Goal: Task Accomplishment & Management: Complete application form

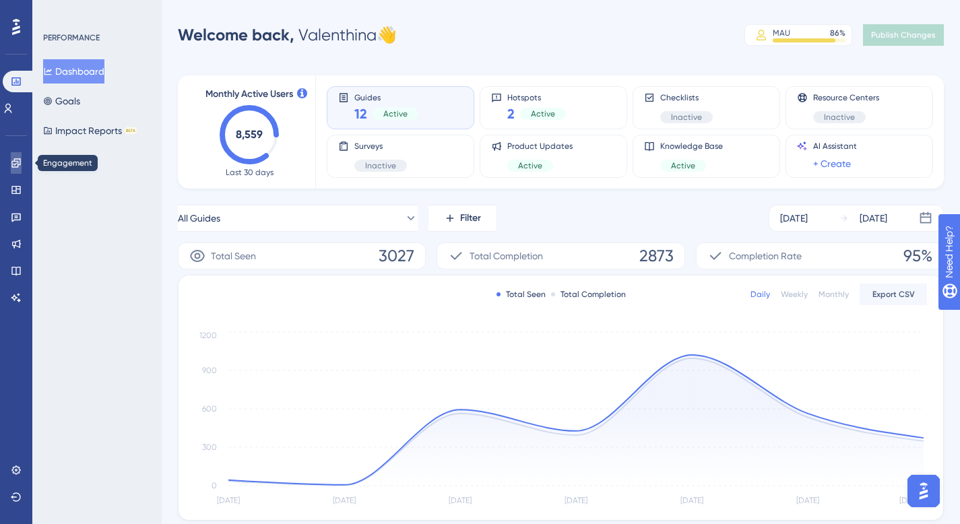
click at [15, 157] on link at bounding box center [16, 163] width 11 height 22
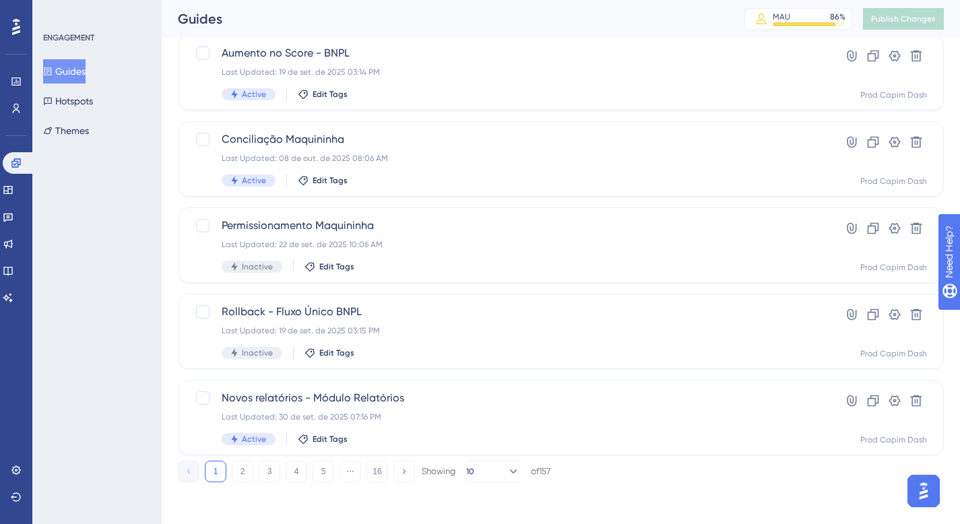
scroll to position [522, 0]
click at [249, 475] on button "2" at bounding box center [243, 471] width 22 height 22
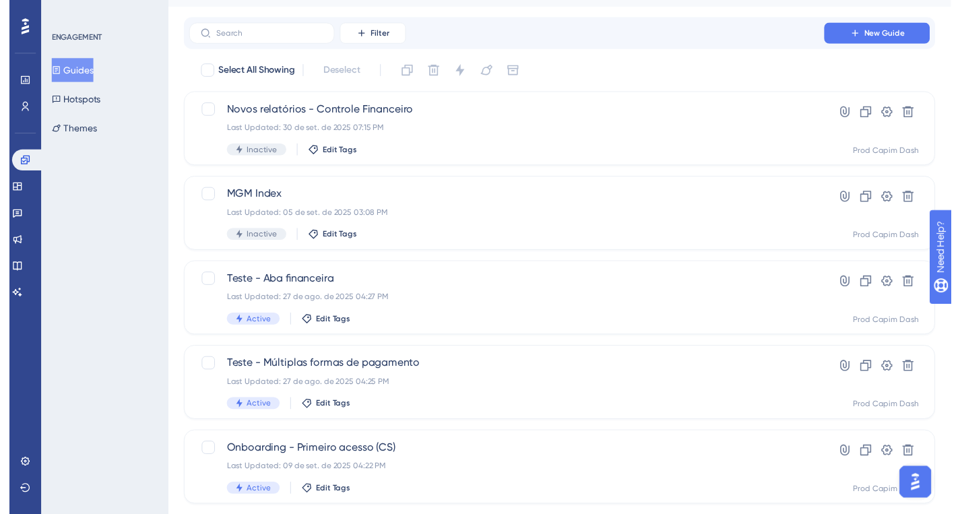
scroll to position [0, 0]
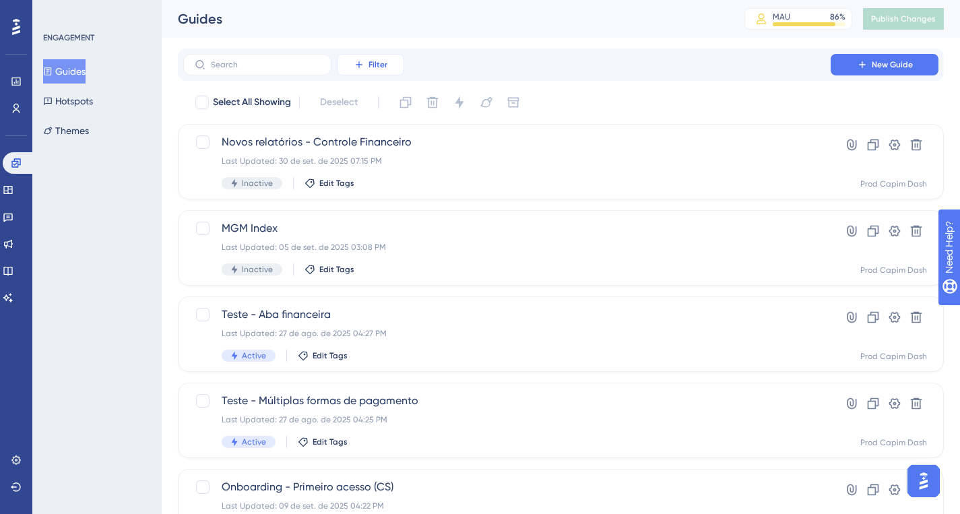
click at [368, 57] on button "Filter" at bounding box center [370, 65] width 67 height 22
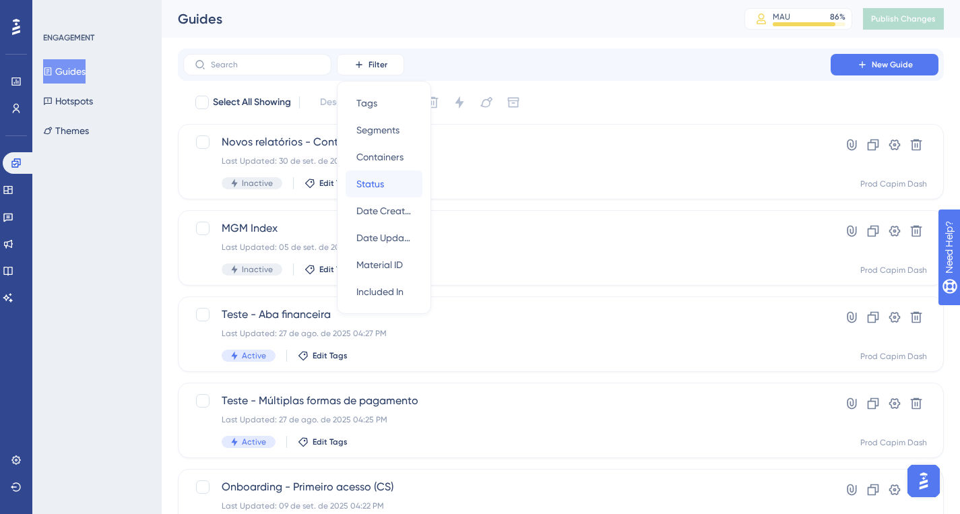
click at [375, 181] on span "Status" at bounding box center [370, 184] width 28 height 16
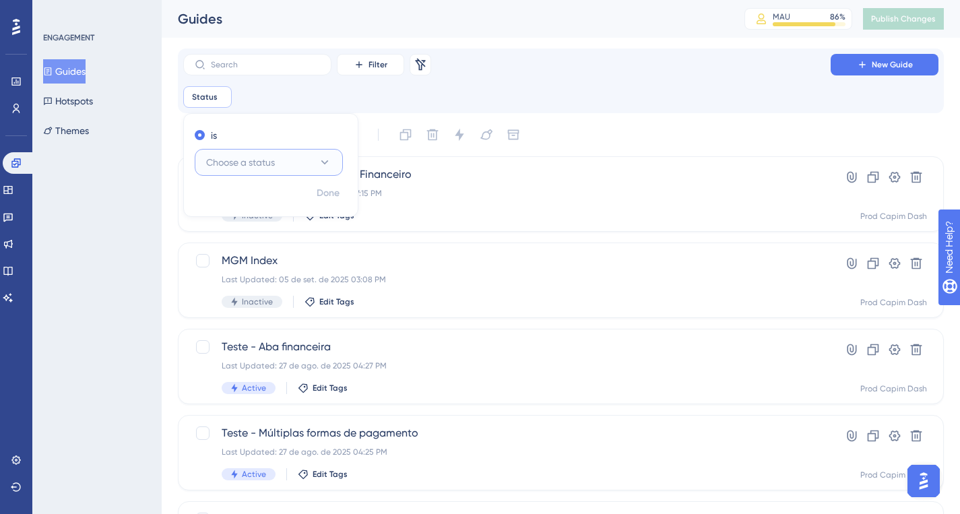
click at [297, 168] on button "Choose a status" at bounding box center [269, 162] width 148 height 27
click at [277, 211] on div "Active Active" at bounding box center [268, 203] width 109 height 27
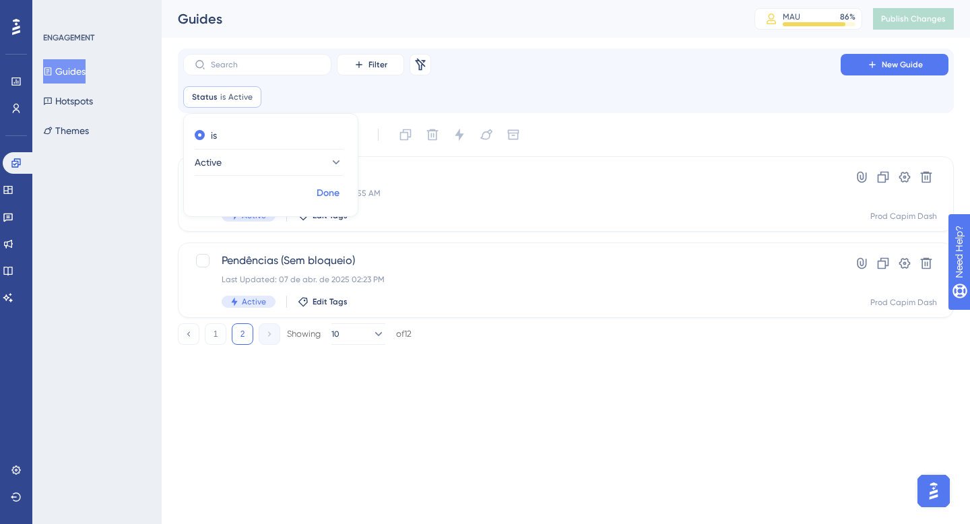
click at [333, 200] on span "Done" at bounding box center [328, 193] width 23 height 16
click at [222, 333] on button "1" at bounding box center [216, 334] width 22 height 22
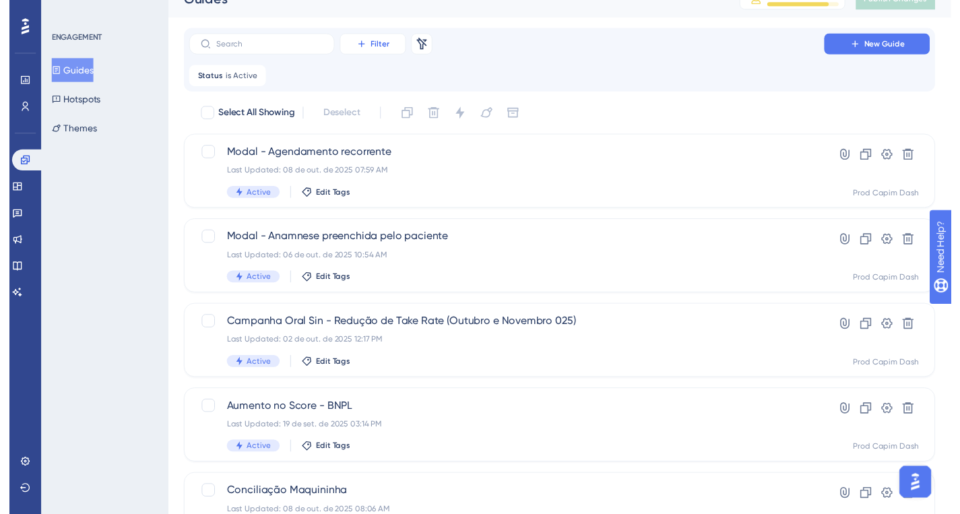
scroll to position [6, 0]
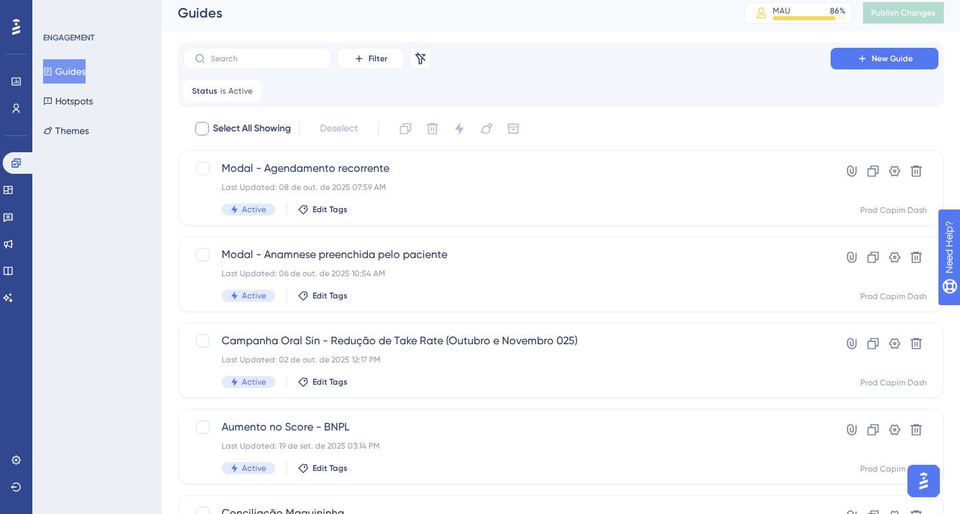
click at [247, 89] on icon at bounding box center [251, 91] width 8 height 8
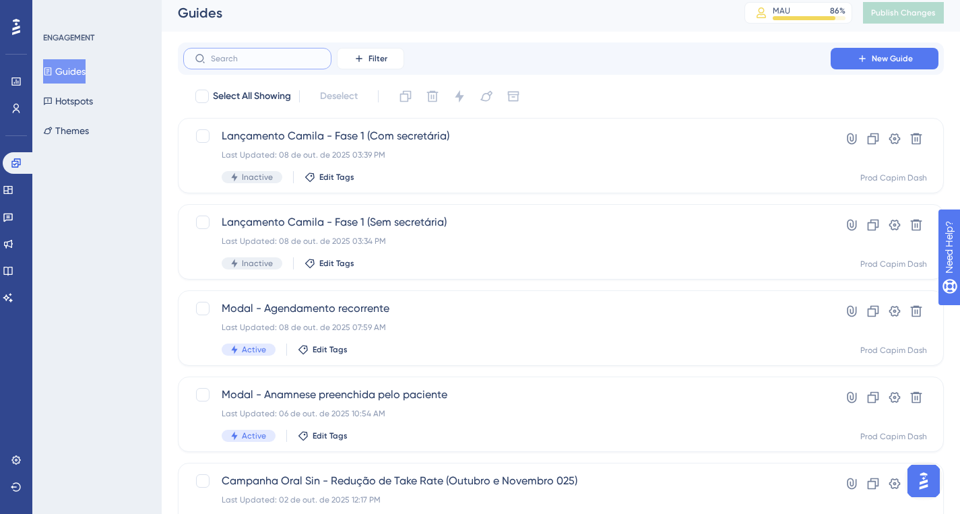
click at [254, 59] on input "text" at bounding box center [265, 58] width 109 height 9
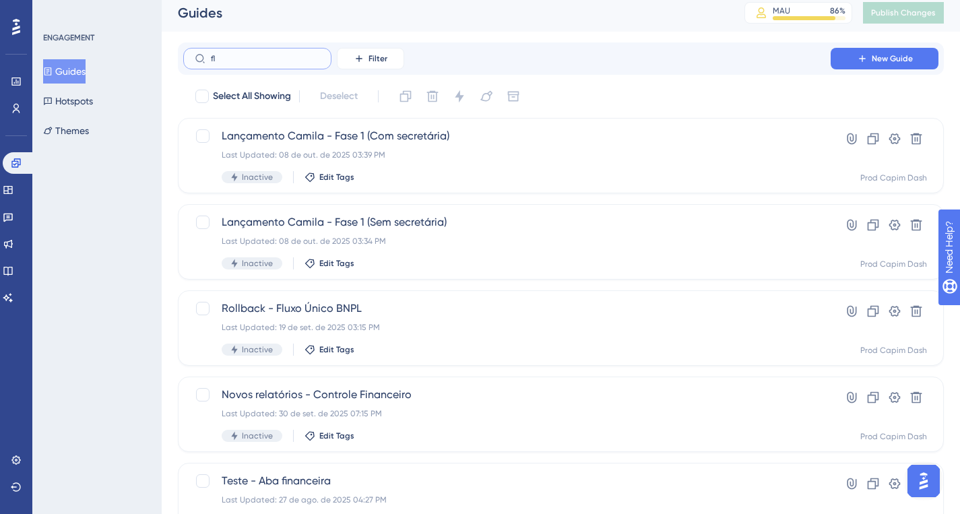
scroll to position [0, 0]
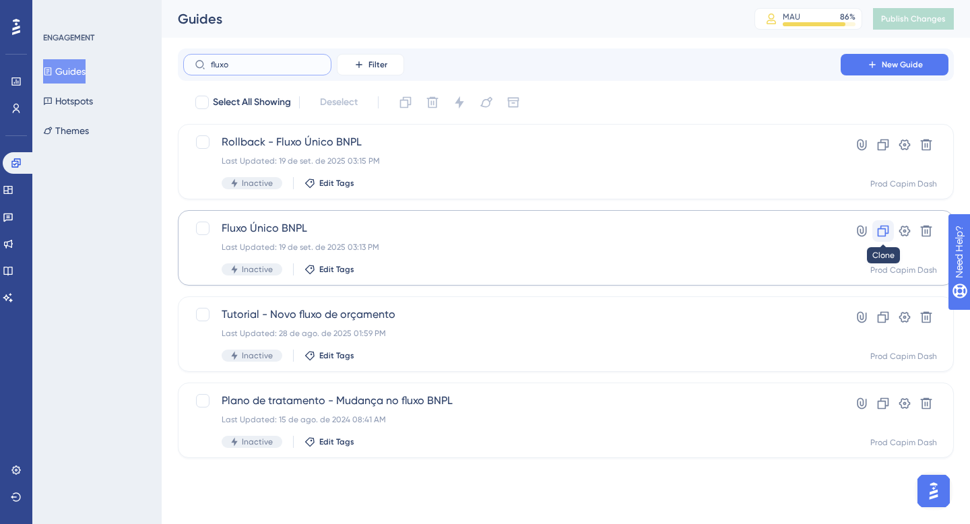
type input "fluxo"
click at [884, 229] on icon at bounding box center [883, 230] width 13 height 13
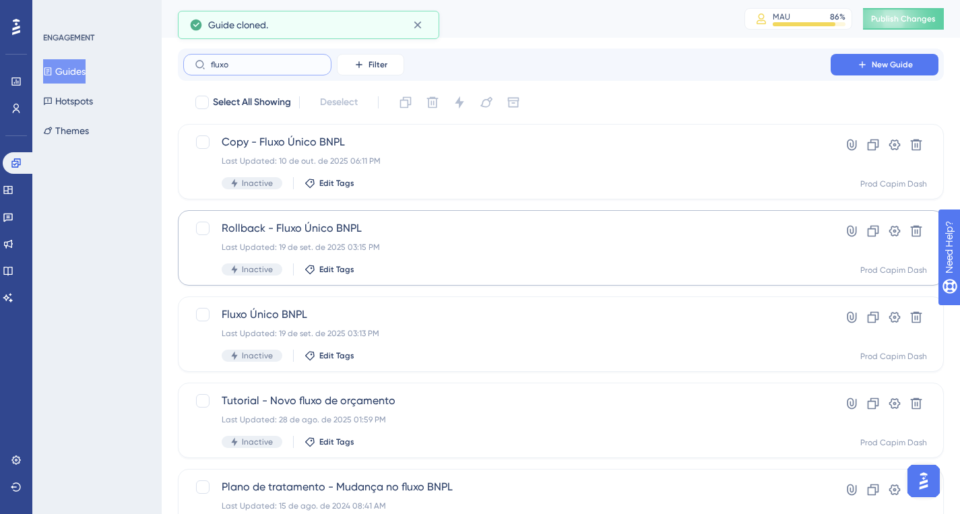
click at [262, 66] on input "fluxo" at bounding box center [265, 64] width 109 height 9
click at [272, 66] on input "fluxo" at bounding box center [265, 64] width 109 height 9
click at [318, 65] on input "fluxo" at bounding box center [265, 64] width 109 height 9
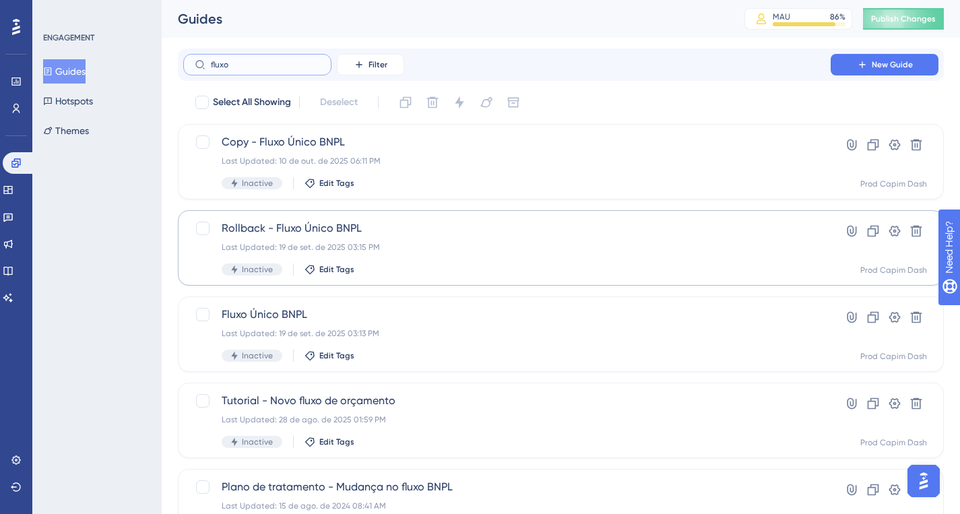
click at [318, 65] on input "fluxo" at bounding box center [265, 64] width 109 height 9
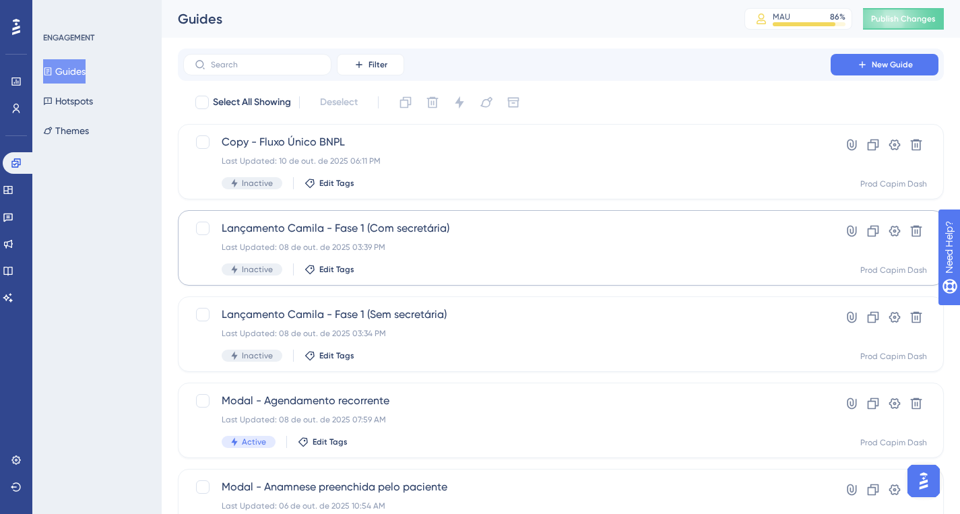
click at [476, 57] on div "Filter New Guide" at bounding box center [560, 65] width 755 height 22
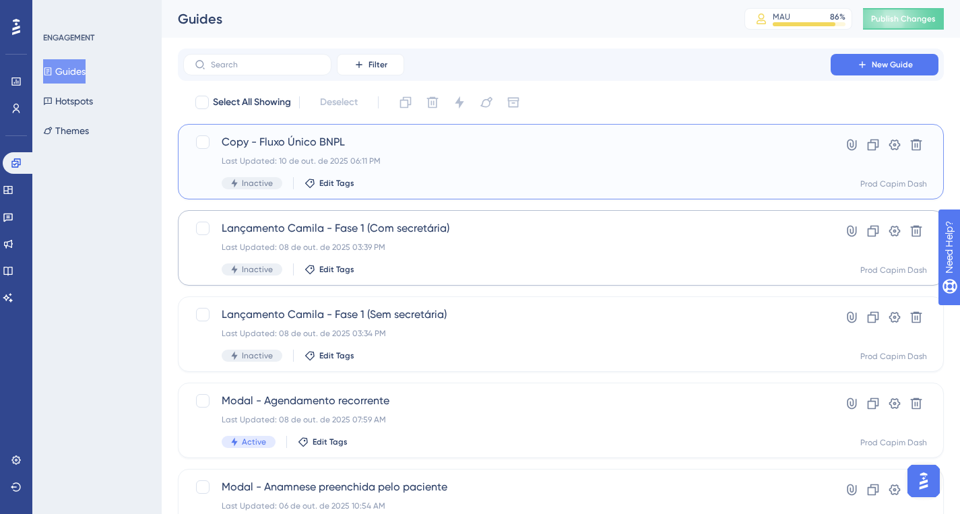
click at [415, 163] on div "Last Updated: 10 de out. de 2025 06:11 PM" at bounding box center [507, 161] width 571 height 11
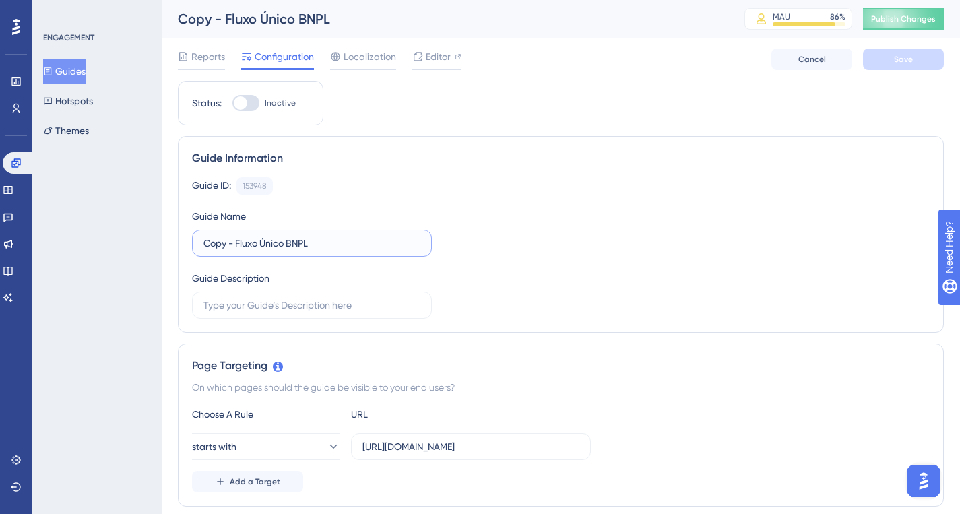
click at [241, 243] on input "Copy - Fluxo Único BNPL" at bounding box center [311, 243] width 217 height 15
type input "Modal Pix Parcelado"
click at [535, 241] on div "Guide ID: 153948 Copy Guide Name Modal Pix Parcelado Guide Description" at bounding box center [561, 247] width 738 height 141
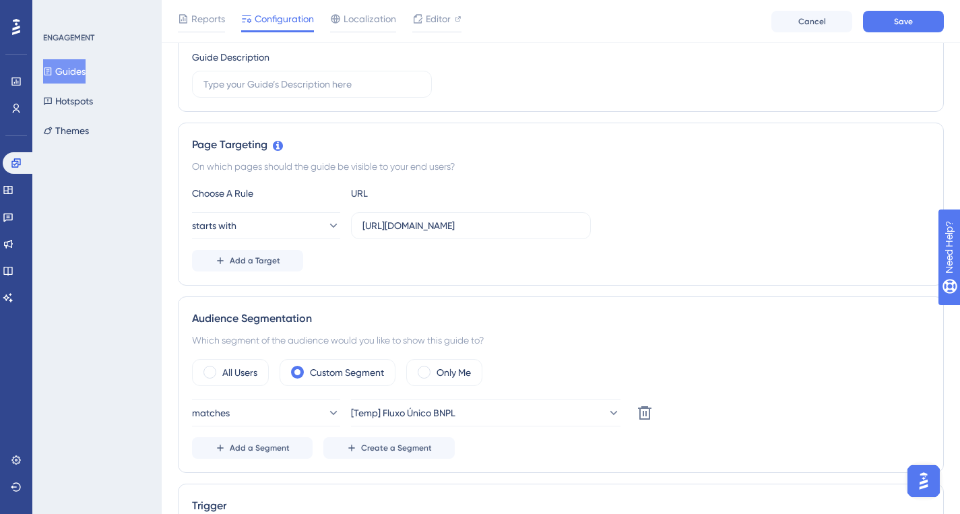
scroll to position [234, 0]
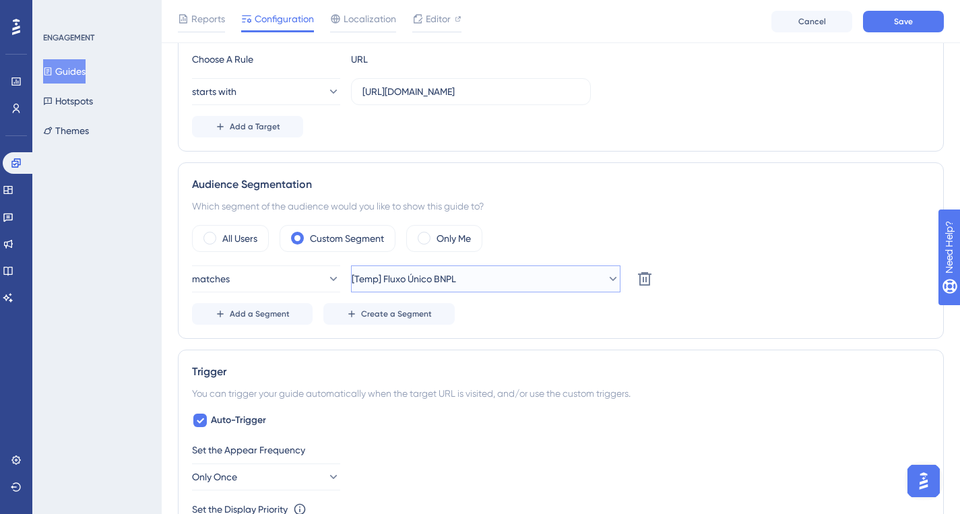
click at [542, 280] on button "[Temp] Fluxo Único BNPL" at bounding box center [486, 278] width 270 height 27
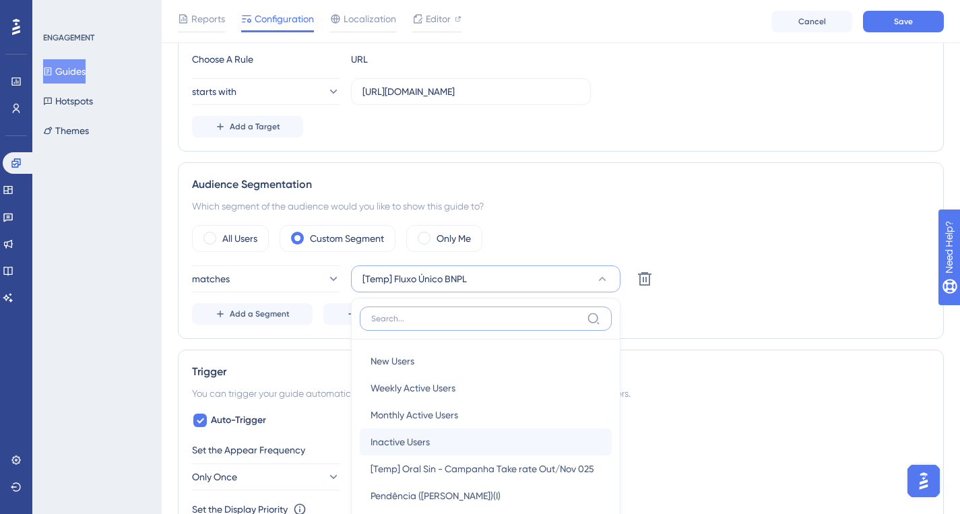
scroll to position [534, 0]
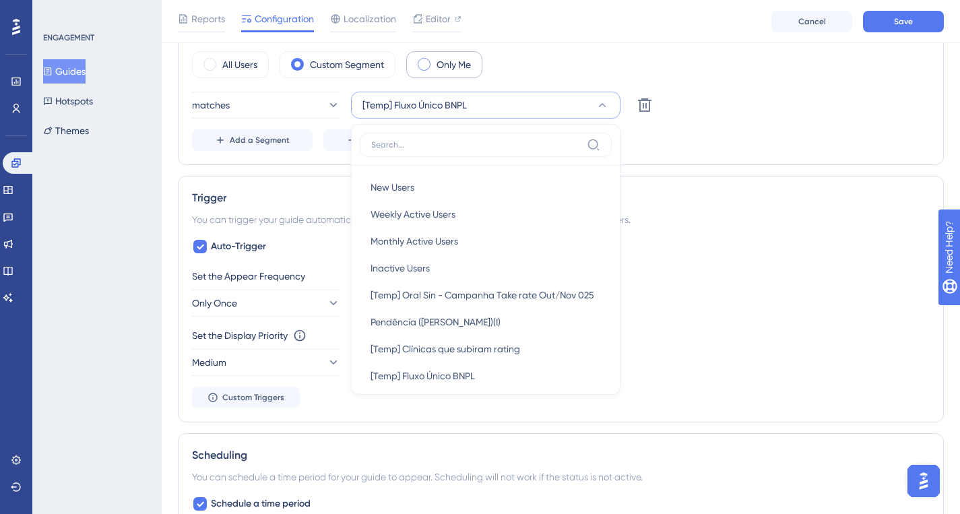
click at [451, 59] on label "Only Me" at bounding box center [454, 65] width 34 height 16
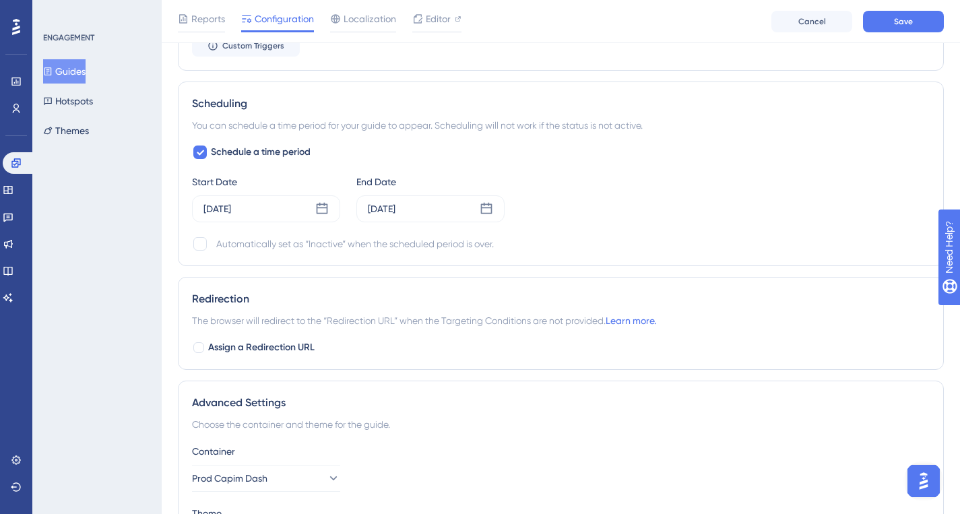
scroll to position [852, 0]
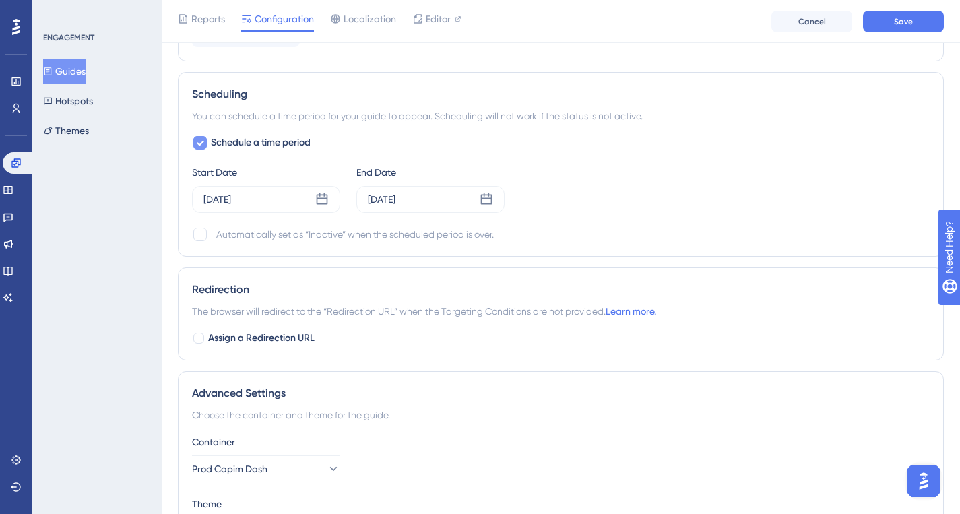
click at [198, 138] on icon at bounding box center [200, 142] width 8 height 11
checkbox input "false"
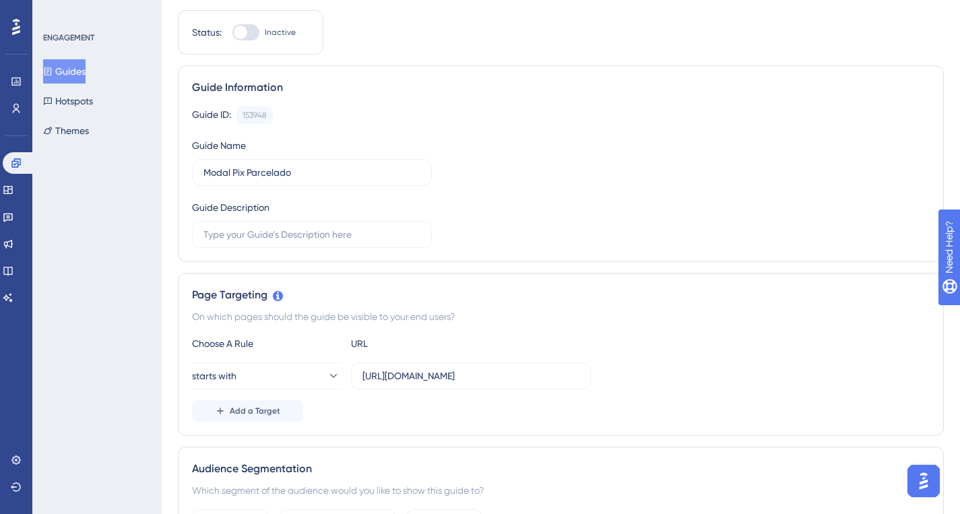
scroll to position [0, 0]
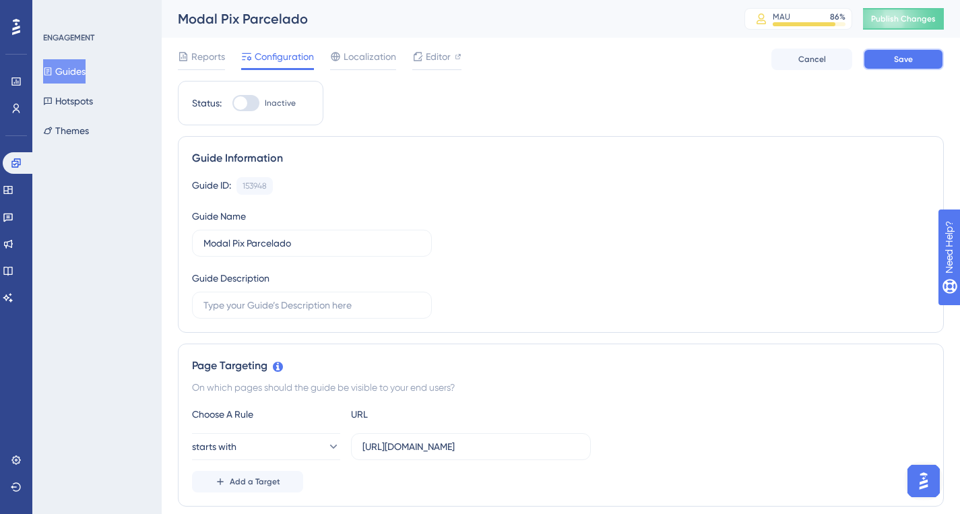
click at [897, 63] on span "Save" at bounding box center [903, 59] width 19 height 11
click at [13, 112] on icon at bounding box center [16, 108] width 7 height 9
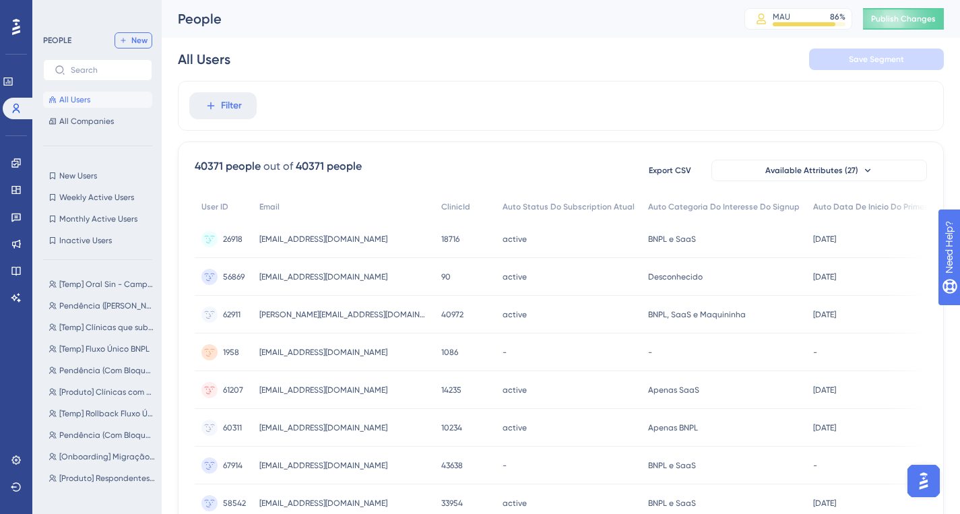
click at [130, 42] on button "New" at bounding box center [134, 40] width 38 height 16
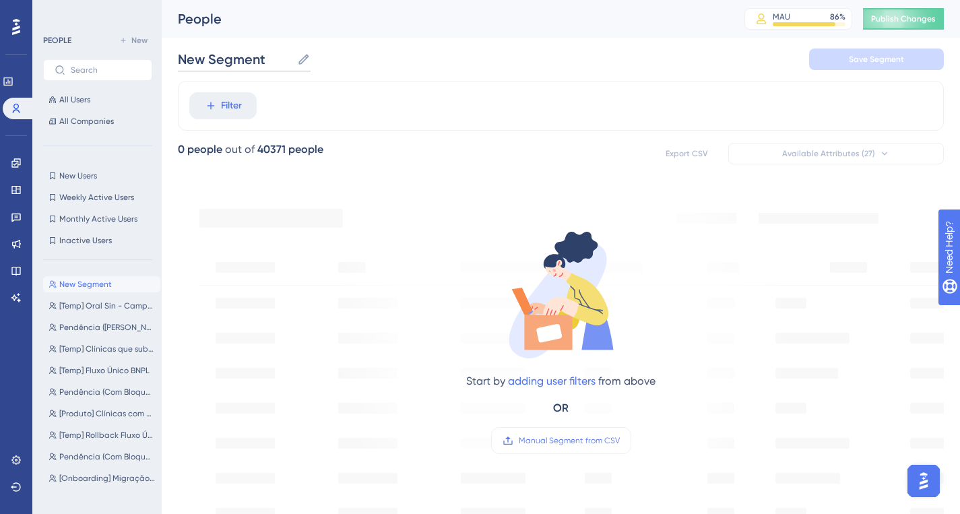
click at [241, 54] on input "New Segment" at bounding box center [235, 59] width 114 height 19
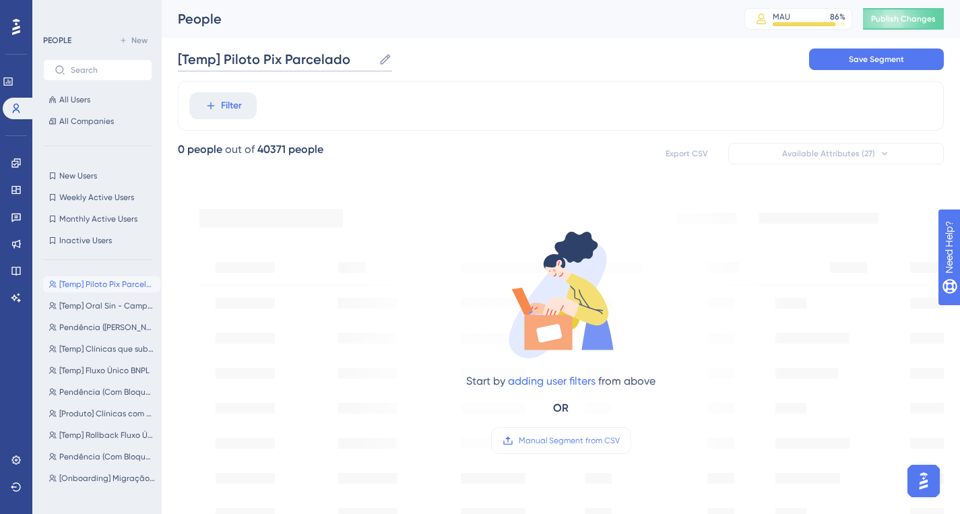
type input "[Temp] Piloto Pix Parcelado"
click at [214, 128] on div "Filter" at bounding box center [561, 106] width 766 height 50
click at [215, 121] on div "Filter" at bounding box center [561, 106] width 766 height 50
click at [241, 106] on span "Filter" at bounding box center [231, 106] width 21 height 16
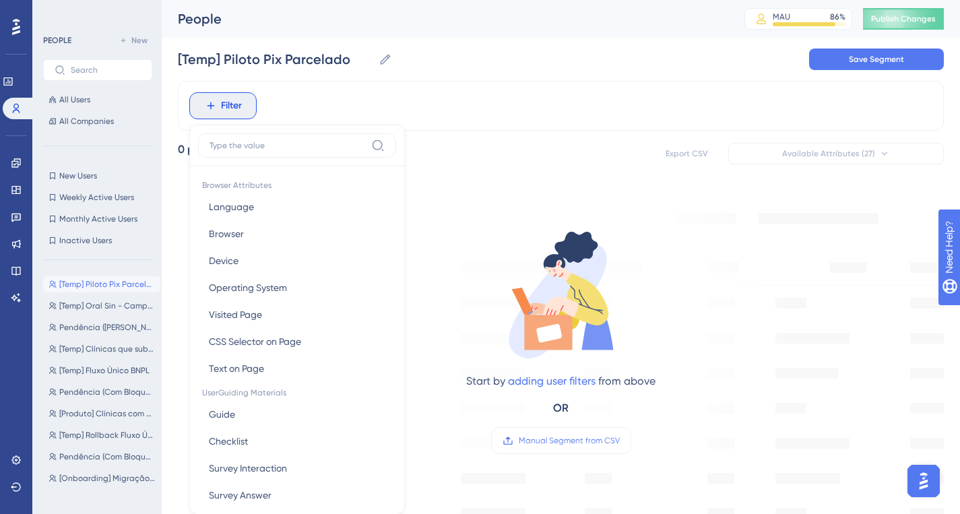
click at [253, 151] on label at bounding box center [297, 145] width 198 height 24
click at [253, 151] on input at bounding box center [288, 145] width 156 height 11
click at [252, 149] on input at bounding box center [288, 145] width 156 height 11
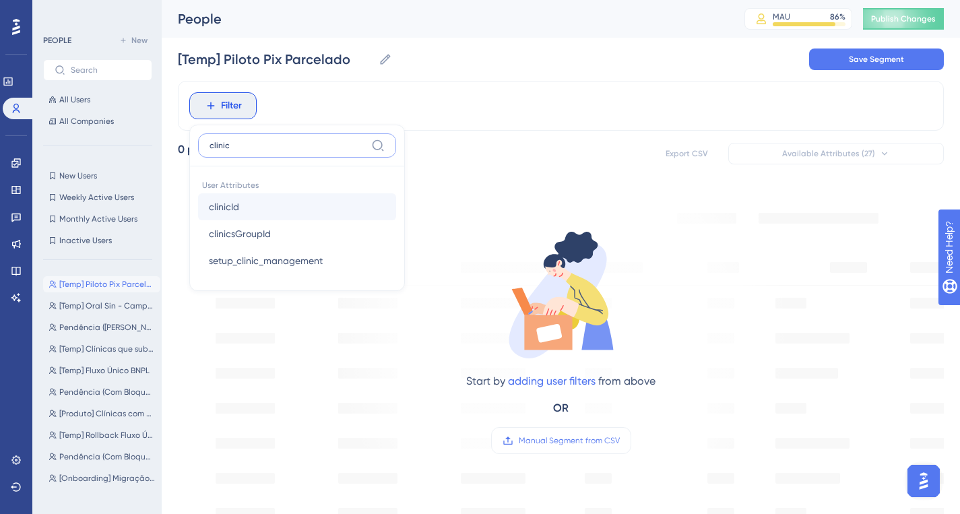
type input "clinic"
click at [254, 197] on button "clinicId clinicId" at bounding box center [297, 206] width 198 height 27
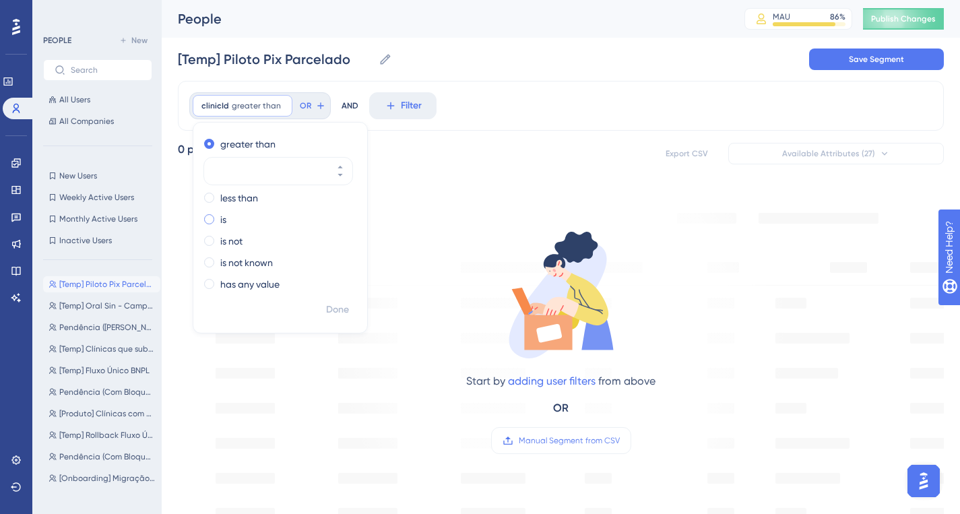
click at [215, 218] on div "is" at bounding box center [277, 220] width 147 height 16
paste input "11331"
type input "11331"
click at [290, 111] on icon at bounding box center [293, 105] width 11 height 11
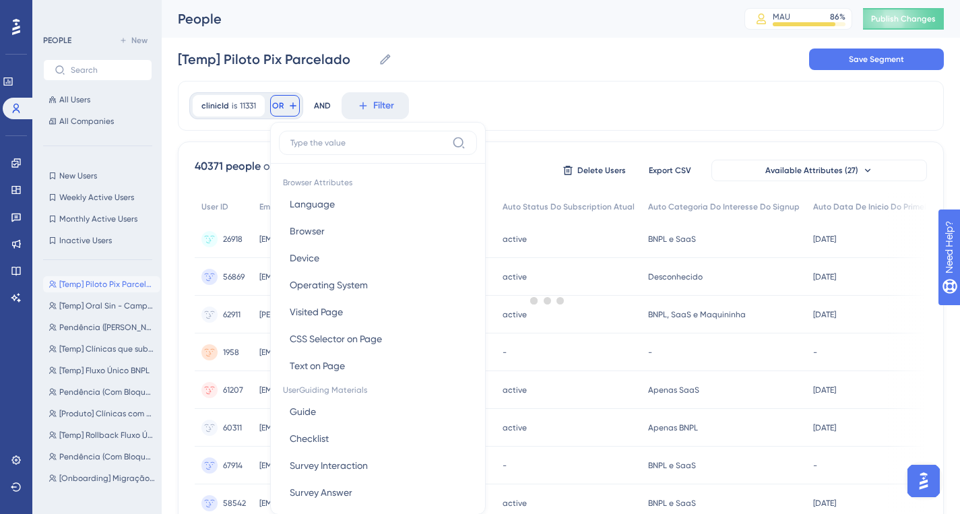
scroll to position [61, 0]
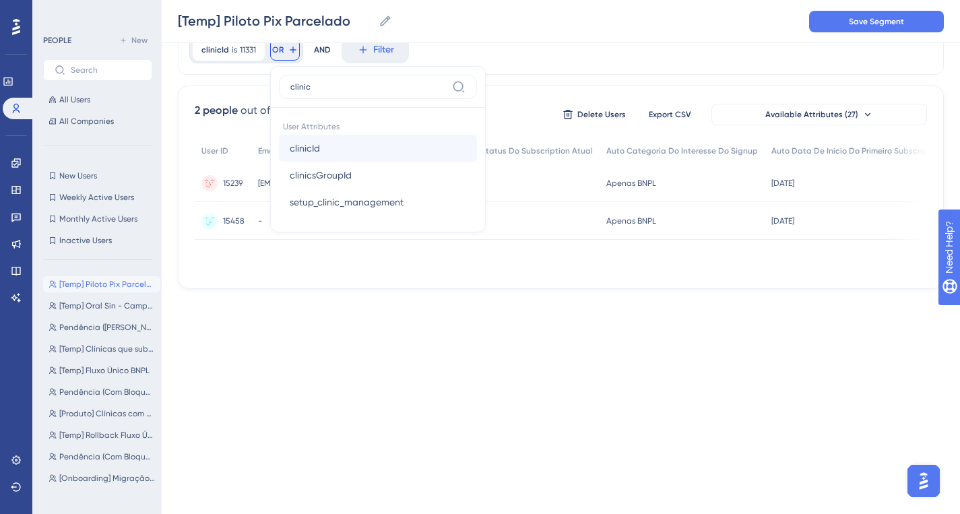
type input "clinic"
click at [342, 148] on button "clinicId clinicId" at bounding box center [378, 148] width 198 height 27
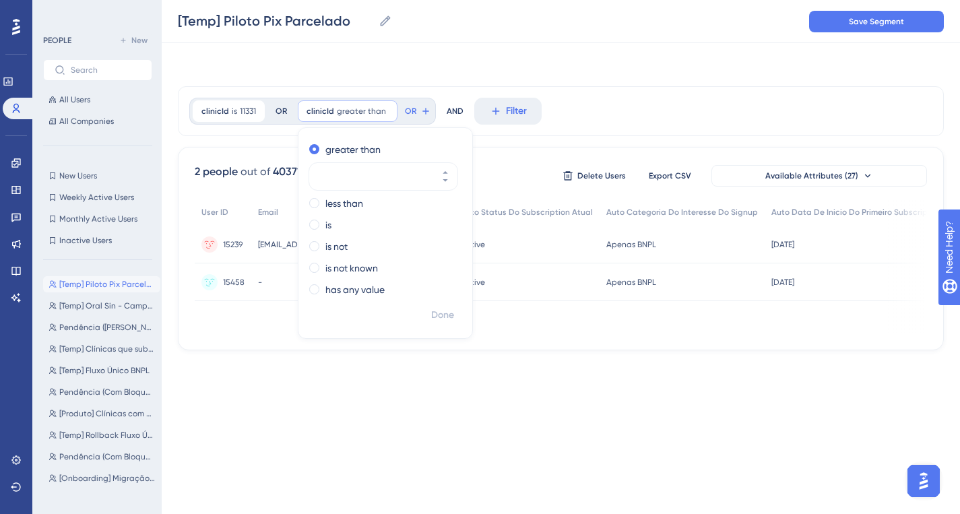
scroll to position [0, 0]
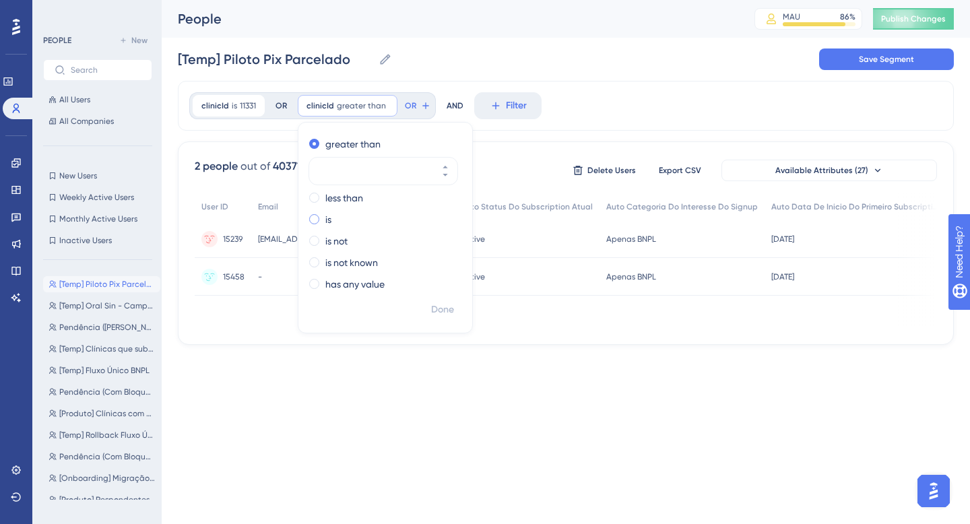
click at [319, 224] on div "is" at bounding box center [382, 220] width 147 height 16
click at [356, 211] on input "number" at bounding box center [377, 214] width 108 height 16
paste input "37231"
type input "37231"
click at [438, 315] on span "Done" at bounding box center [442, 310] width 23 height 16
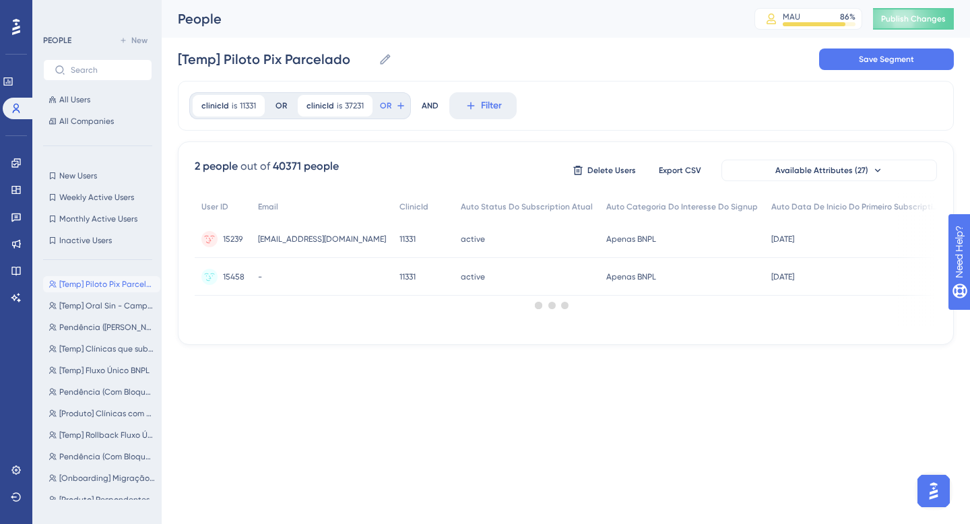
click at [395, 103] on div at bounding box center [553, 305] width 836 height 427
click at [396, 103] on icon at bounding box center [401, 105] width 11 height 11
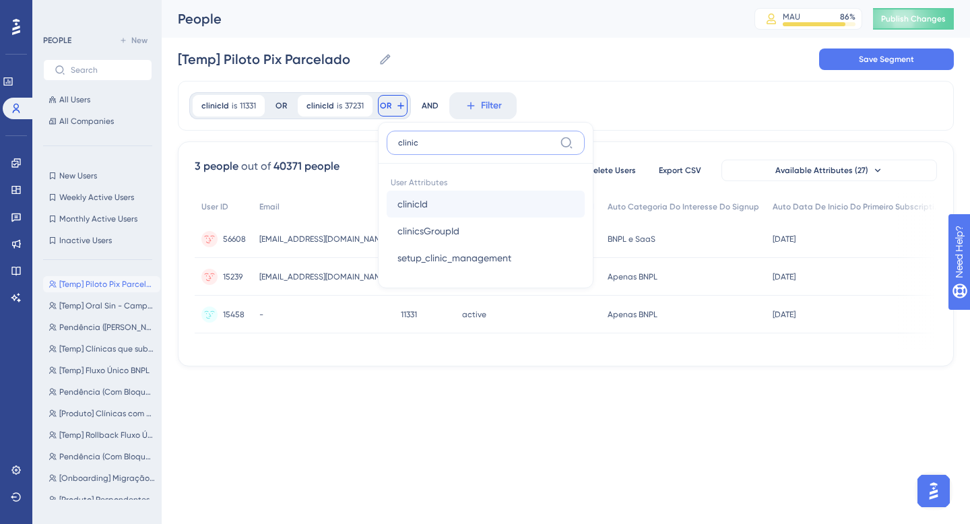
type input "clinic"
click at [495, 206] on button "clinicId clinicId" at bounding box center [486, 204] width 198 height 27
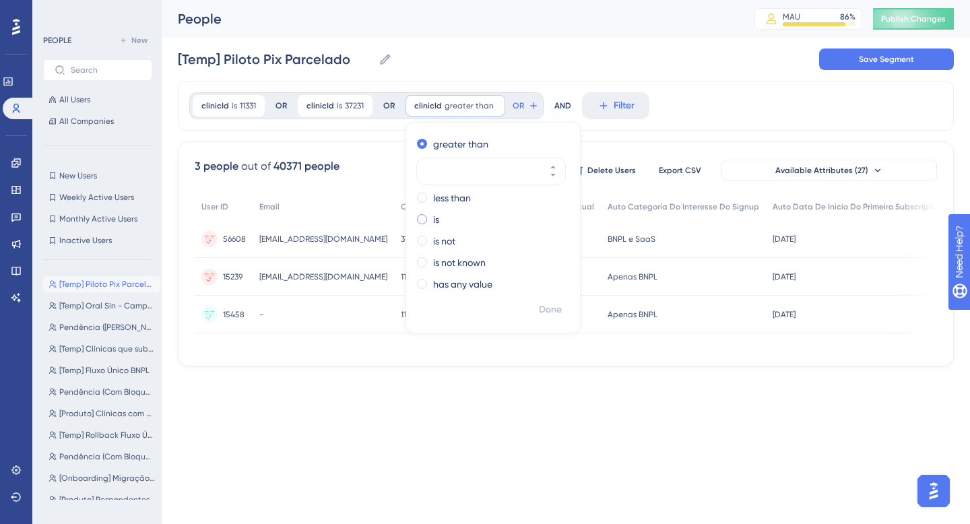
click at [420, 218] on span at bounding box center [422, 219] width 10 height 10
click at [431, 216] on input "radio" at bounding box center [431, 216] width 0 height 0
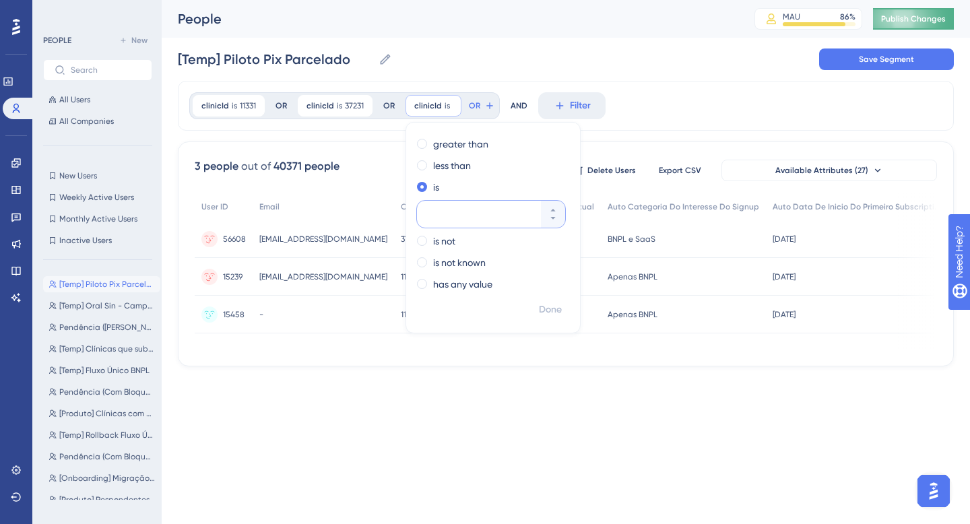
paste input "15100"
type input "15100"
click at [499, 102] on button "OR" at bounding box center [503, 106] width 30 height 22
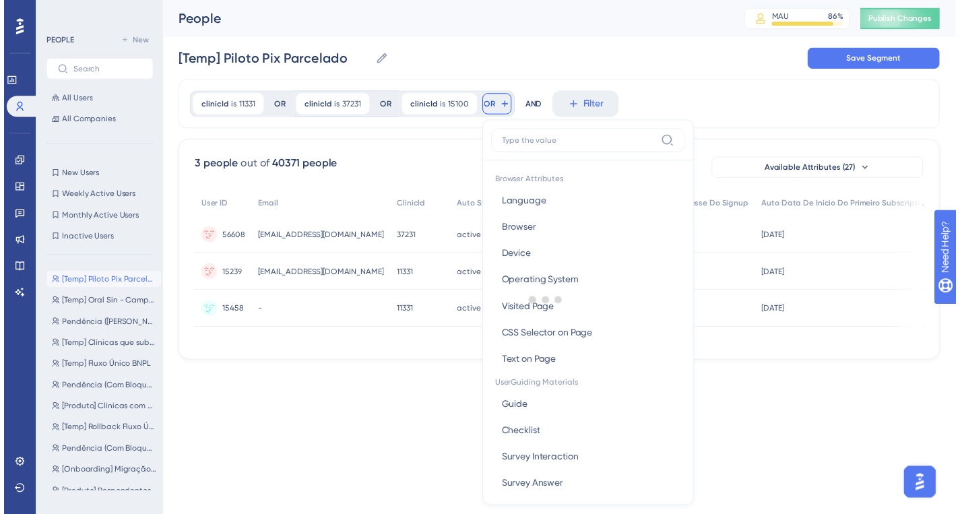
scroll to position [61, 0]
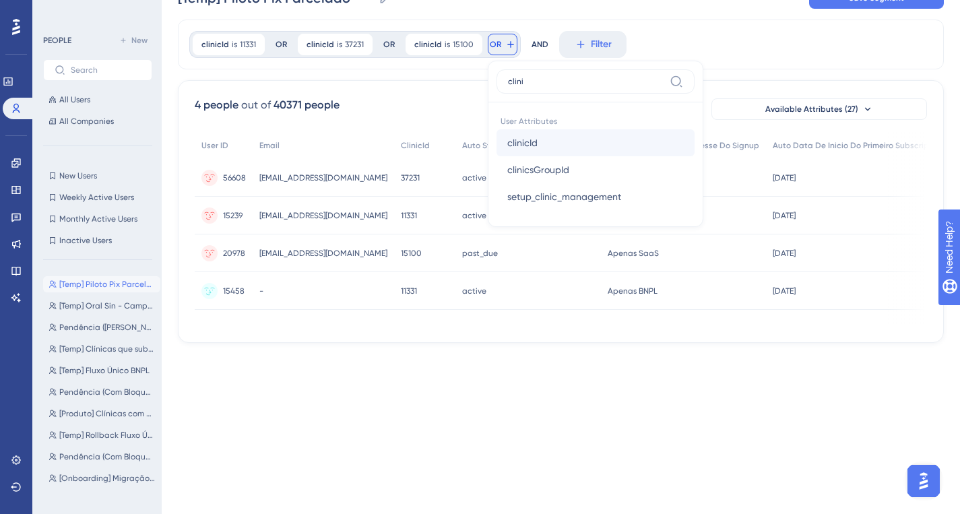
type input "clini"
click at [525, 141] on span "clinicId" at bounding box center [522, 143] width 30 height 16
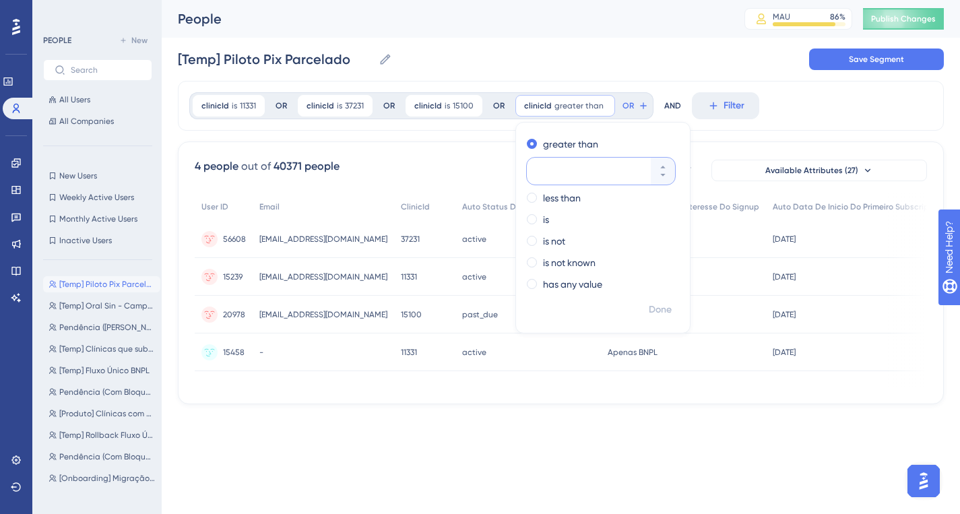
scroll to position [0, 0]
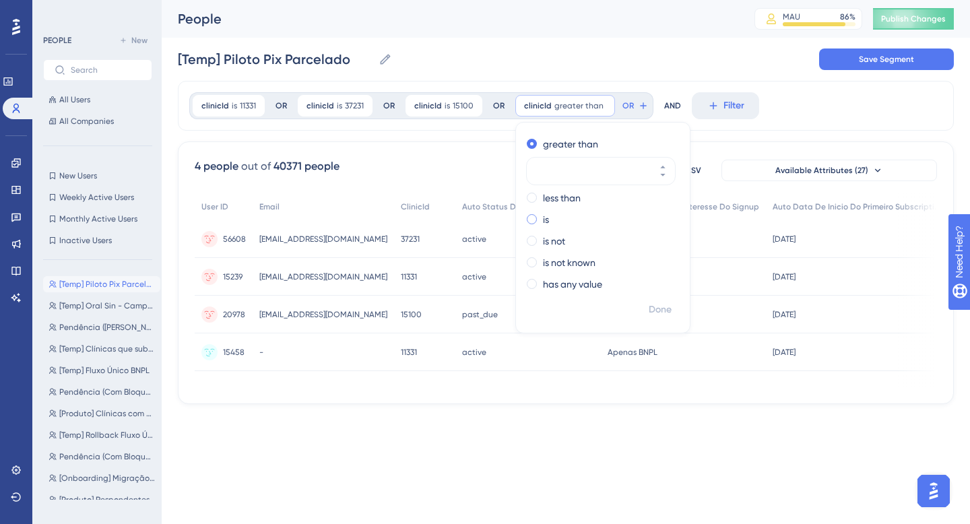
click at [546, 217] on div "is" at bounding box center [600, 220] width 147 height 16
paste input "31172"
type input "31172"
click at [596, 102] on span "OR" at bounding box center [601, 105] width 11 height 11
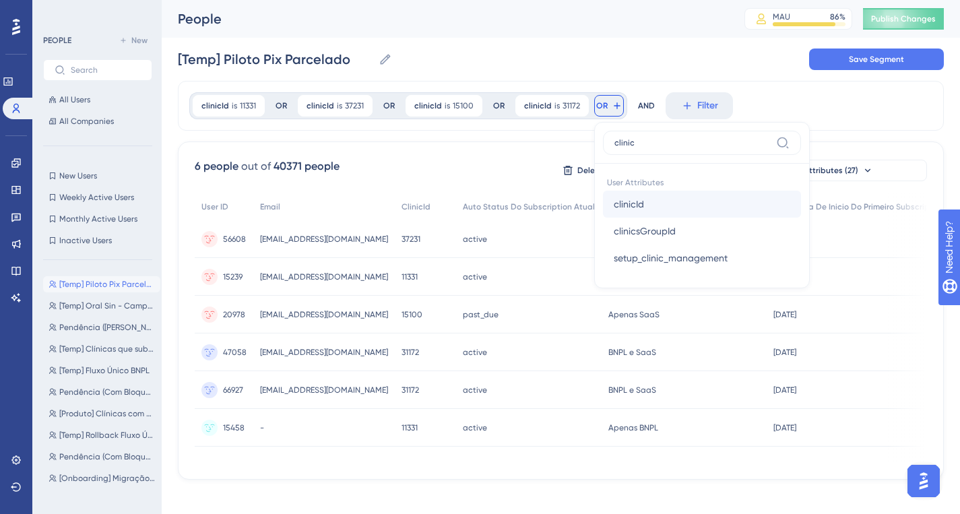
type input "clinic"
click at [658, 193] on button "clinicId clinicId" at bounding box center [702, 204] width 198 height 27
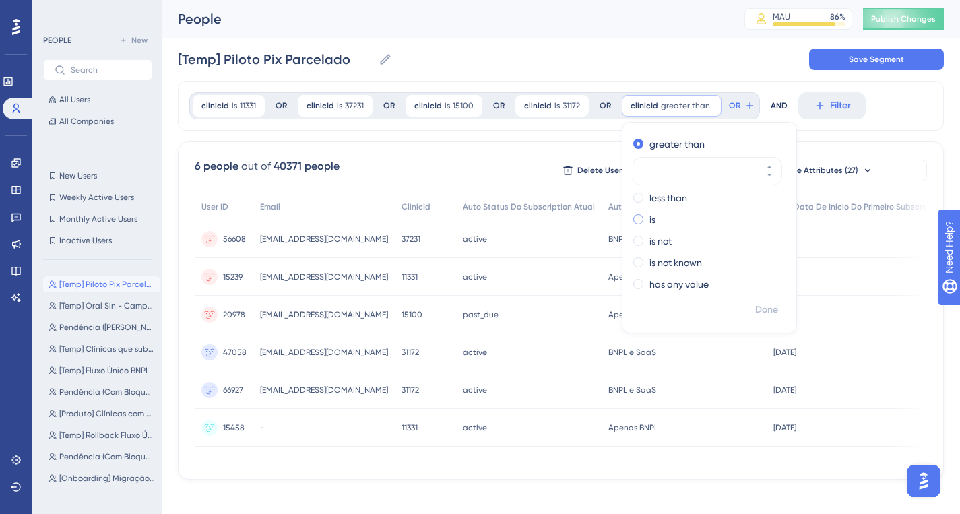
click at [633, 222] on div "is" at bounding box center [706, 220] width 147 height 16
click at [666, 218] on input "number" at bounding box center [701, 214] width 108 height 16
paste input "42660"
type input "42660"
click at [725, 111] on button "OR" at bounding box center [720, 106] width 30 height 22
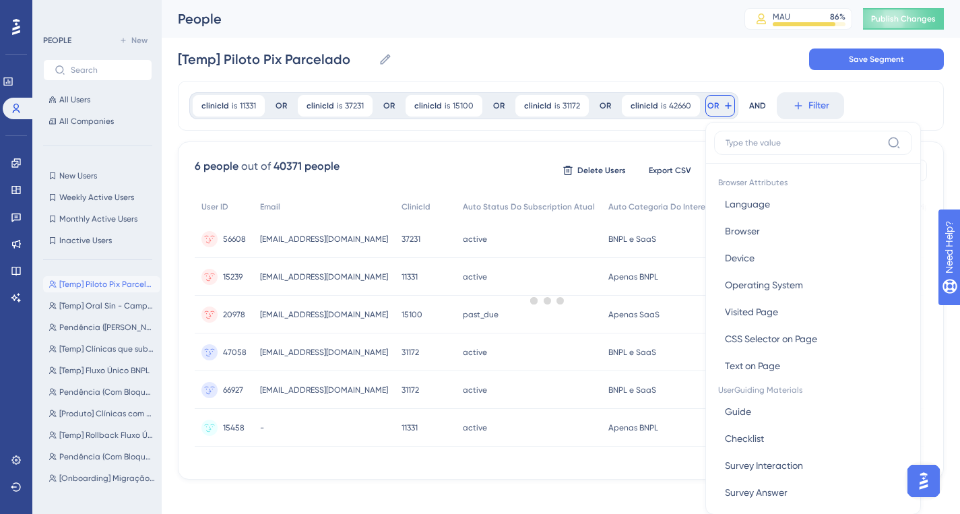
scroll to position [61, 0]
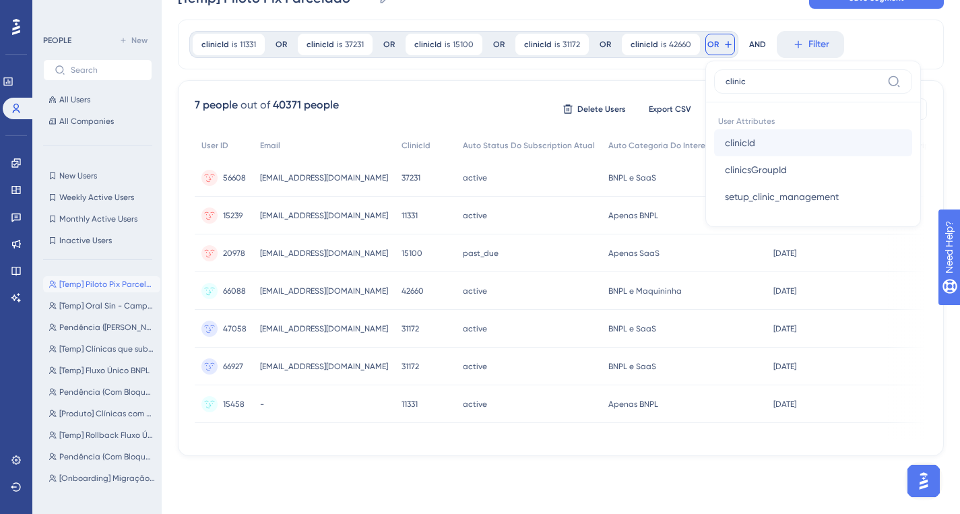
type input "clinic"
click at [745, 142] on span "clinicId" at bounding box center [740, 143] width 30 height 16
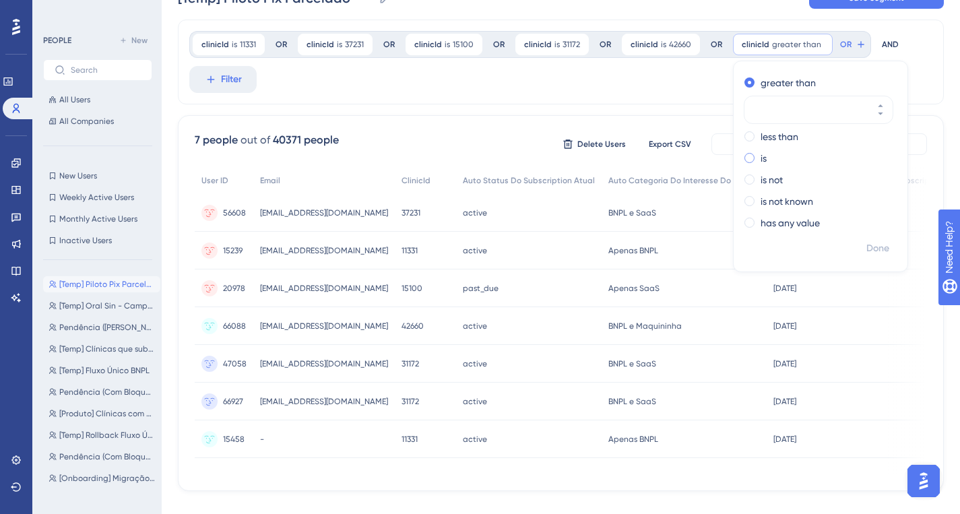
click at [745, 164] on div "is" at bounding box center [818, 158] width 147 height 16
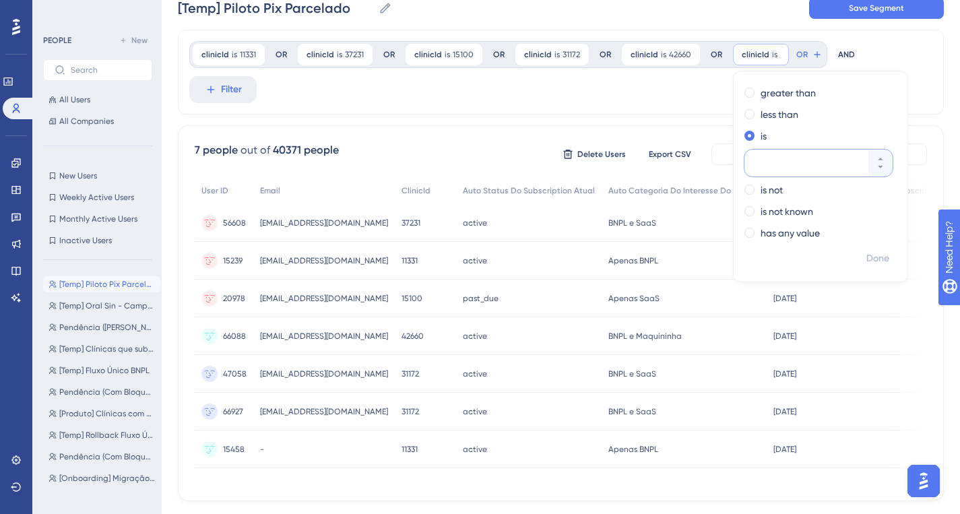
paste input "42371"
type input "42371"
click at [816, 51] on span "OR" at bounding box center [821, 54] width 11 height 11
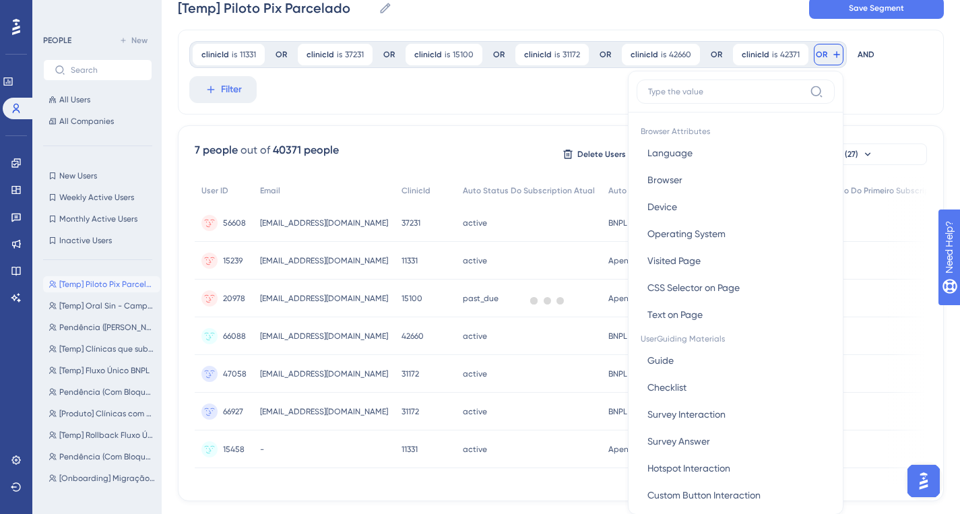
scroll to position [87, 0]
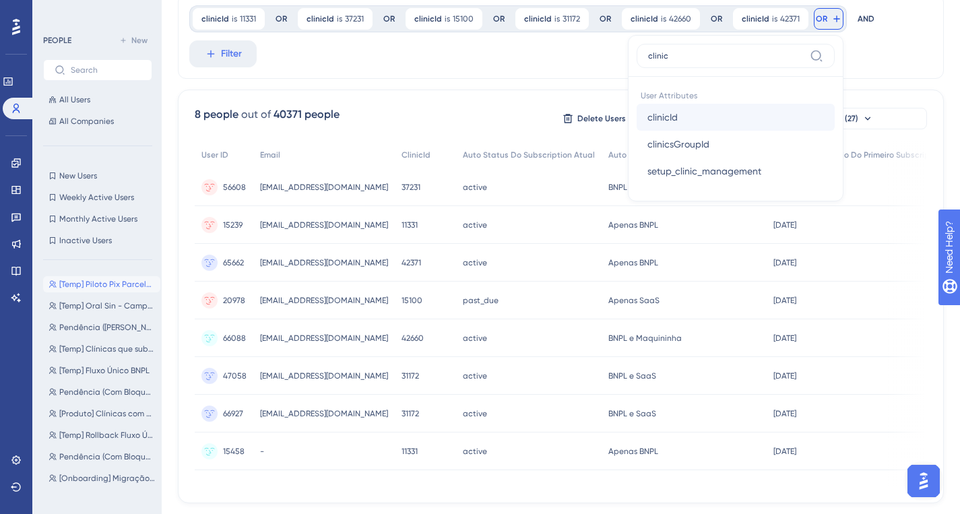
type input "clinic"
click at [687, 115] on button "clinicId clinicId" at bounding box center [736, 117] width 198 height 27
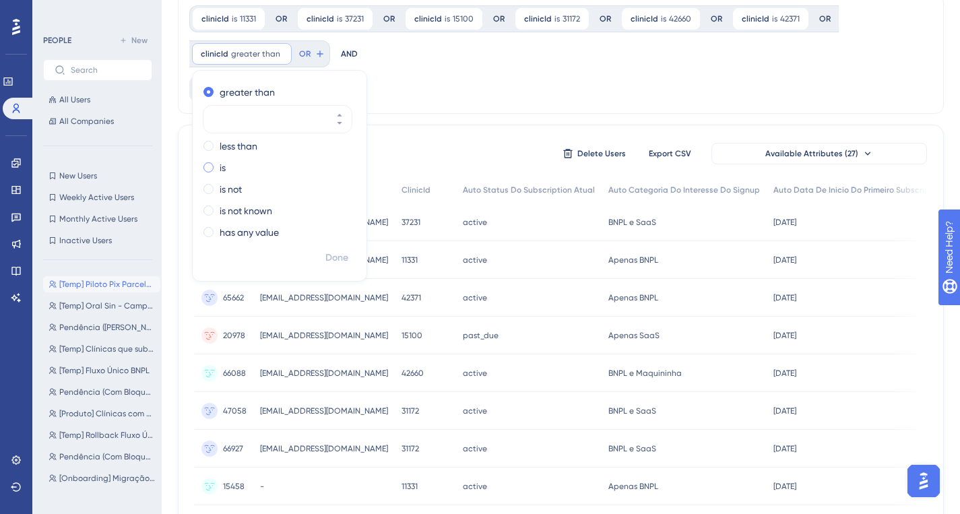
click at [206, 166] on span at bounding box center [208, 167] width 10 height 10
click at [218, 164] on input "radio" at bounding box center [218, 164] width 0 height 0
paste input "41905"
type input "41905"
click at [282, 54] on span "OR" at bounding box center [282, 54] width 11 height 11
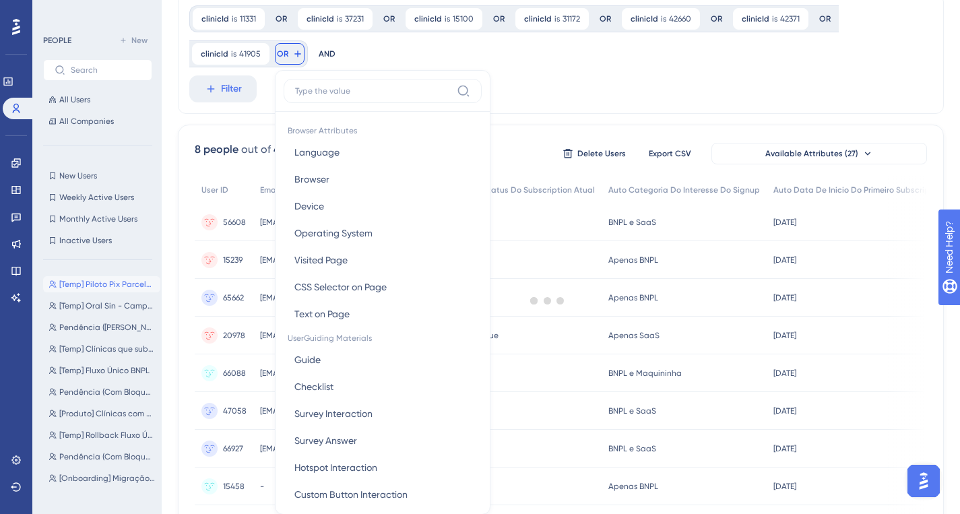
scroll to position [106, 0]
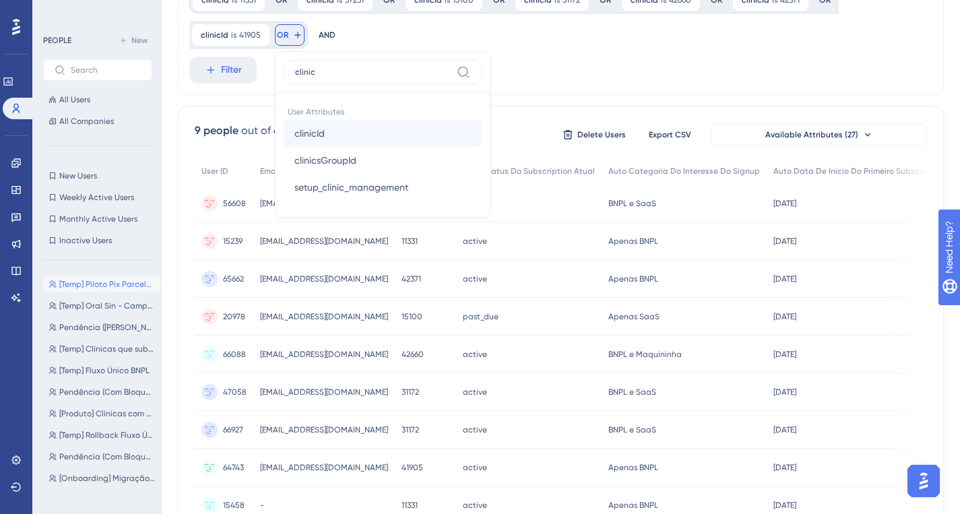
type input "clinic"
click at [351, 120] on button "clinicId clinicId" at bounding box center [383, 133] width 198 height 27
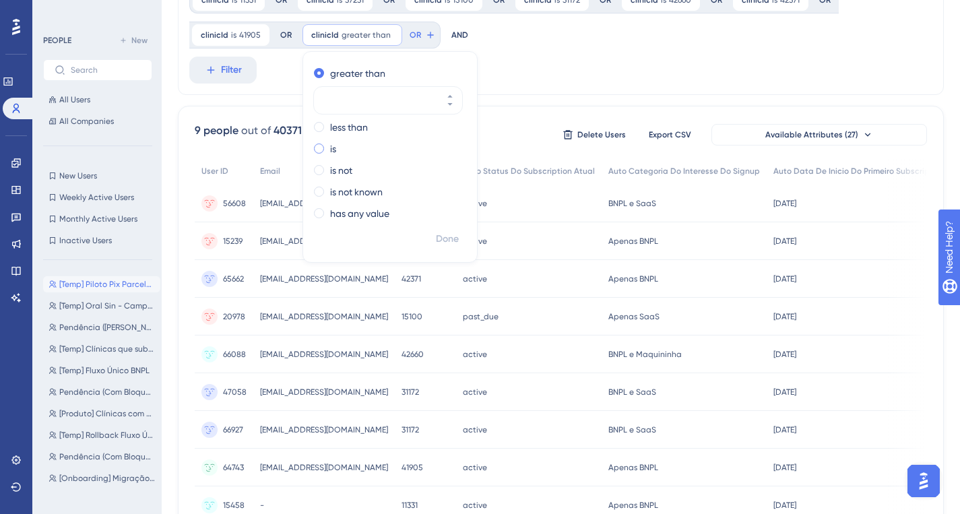
click at [330, 152] on label "is" at bounding box center [333, 149] width 6 height 16
paste input "43283"
type input "43283"
click at [387, 40] on span "OR" at bounding box center [392, 35] width 11 height 11
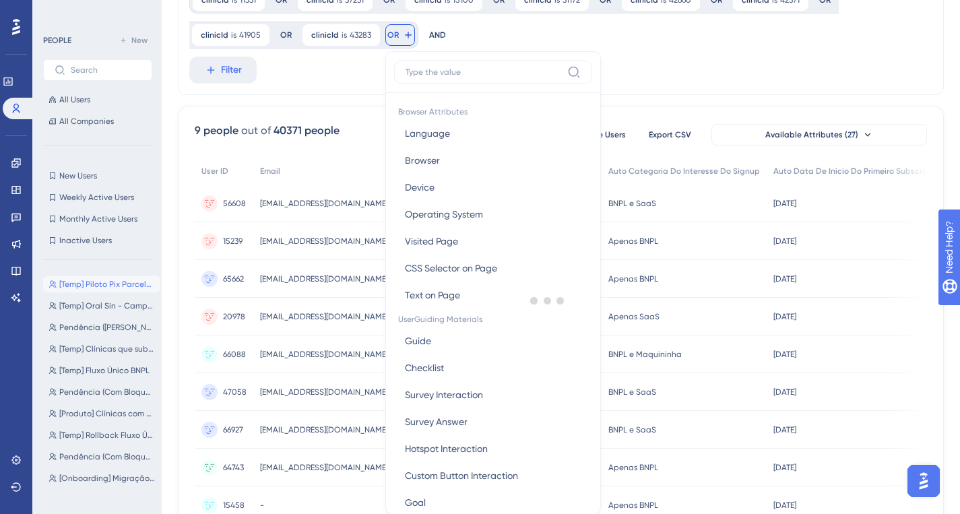
scroll to position [131, 0]
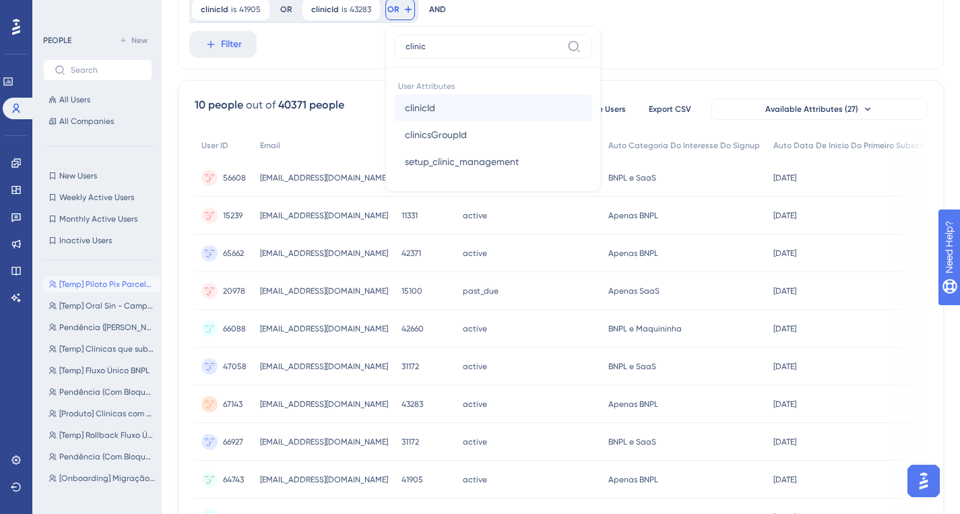
type input "clinic"
click at [446, 98] on button "clinicId clinicId" at bounding box center [493, 107] width 198 height 27
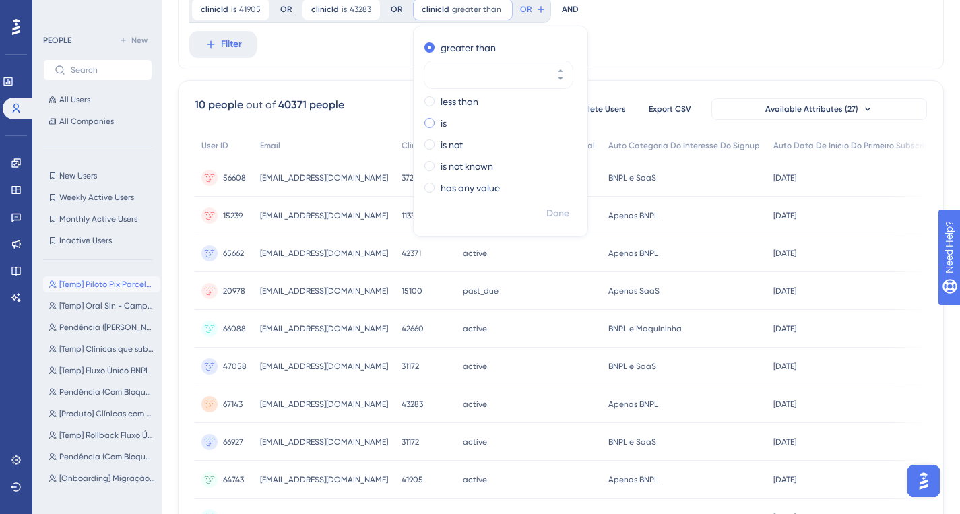
click at [434, 123] on div "is" at bounding box center [497, 123] width 147 height 16
type input "37123"
click at [501, 16] on button "OR" at bounding box center [508, 10] width 30 height 22
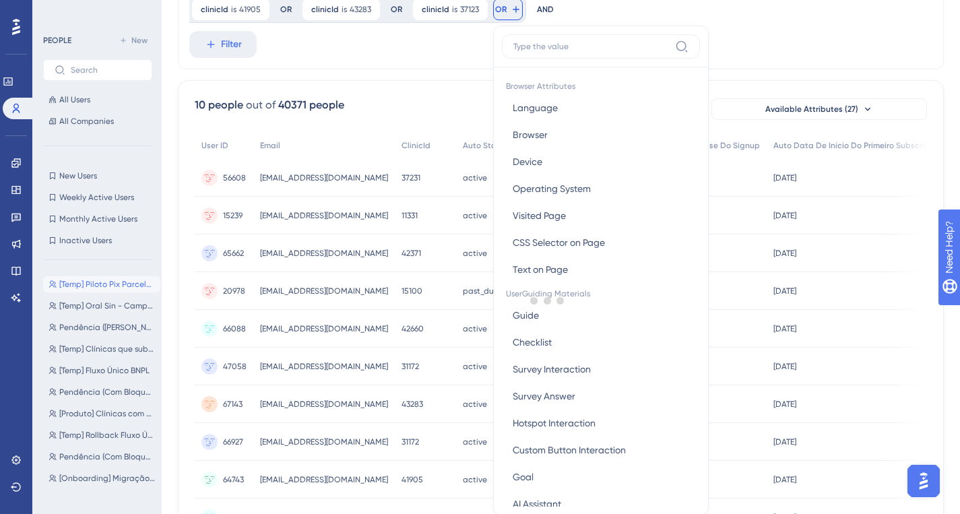
scroll to position [145, 0]
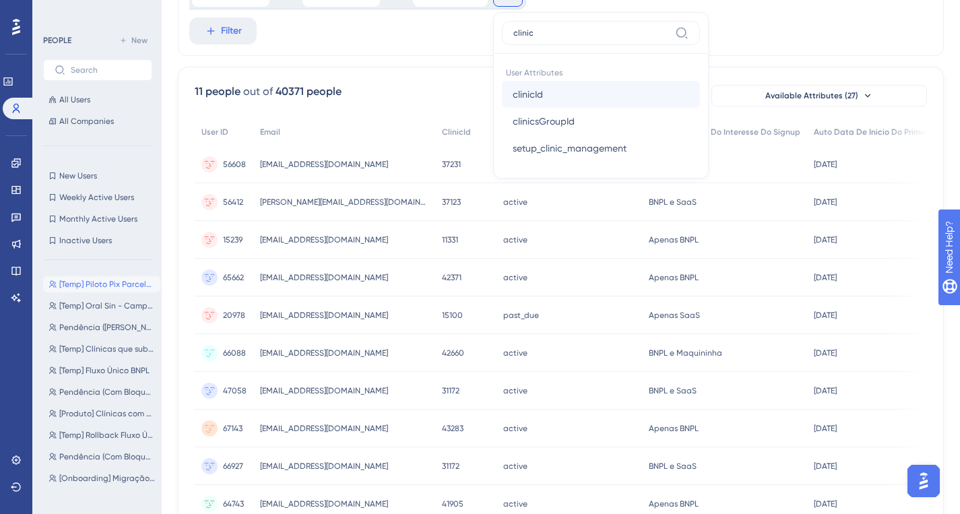
type input "clinic"
click at [559, 98] on button "clinicId clinicId" at bounding box center [601, 94] width 198 height 27
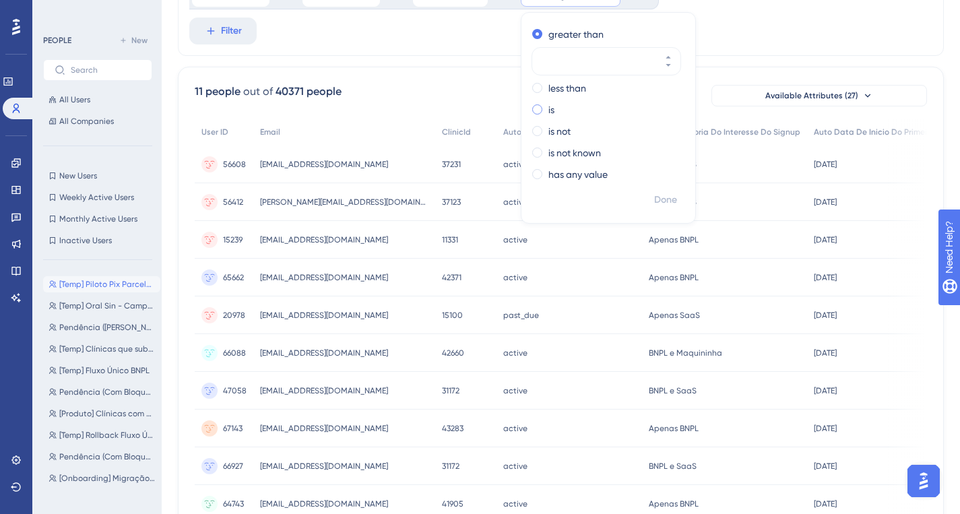
click at [535, 109] on span at bounding box center [537, 109] width 10 height 10
click at [546, 106] on input "radio" at bounding box center [546, 106] width 0 height 0
paste input "42139"
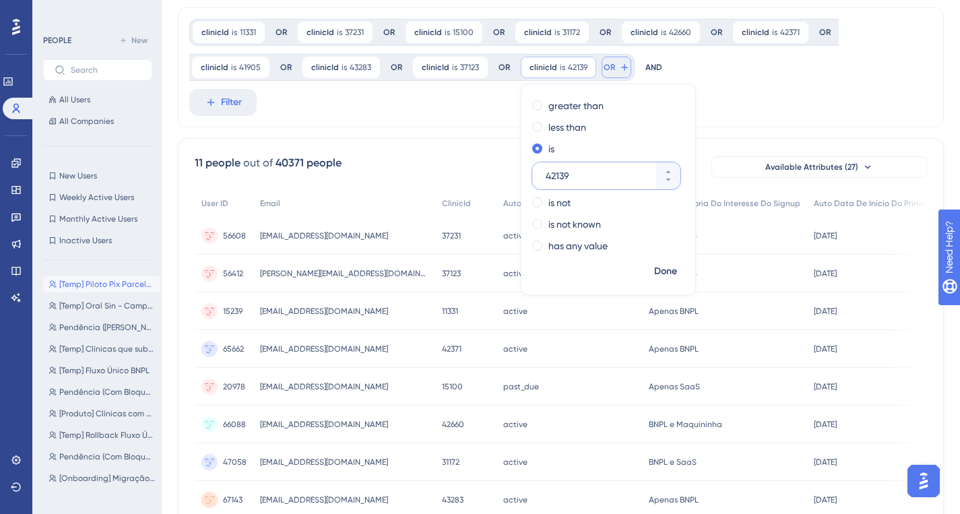
type input "42139"
click at [607, 75] on button "OR" at bounding box center [617, 68] width 30 height 22
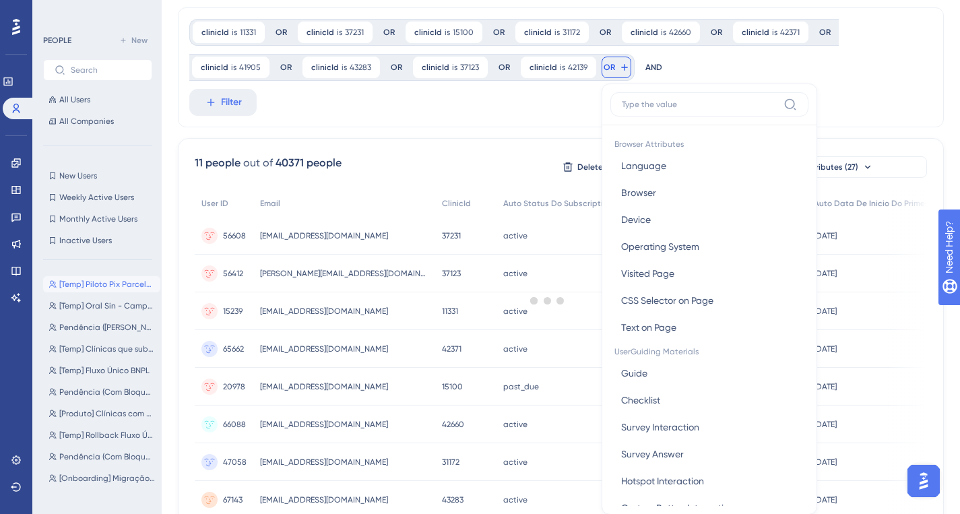
scroll to position [115, 0]
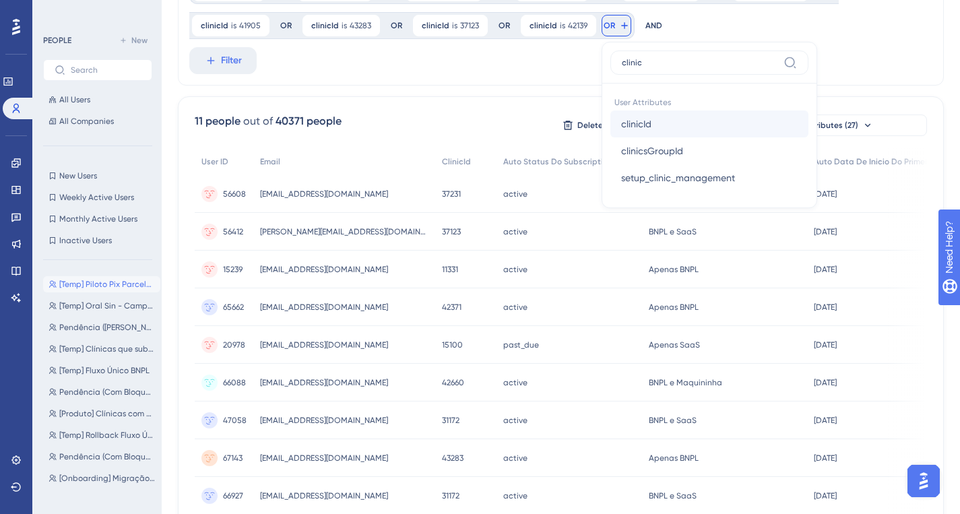
type input "clinic"
click at [631, 125] on span "clinicId" at bounding box center [636, 124] width 30 height 16
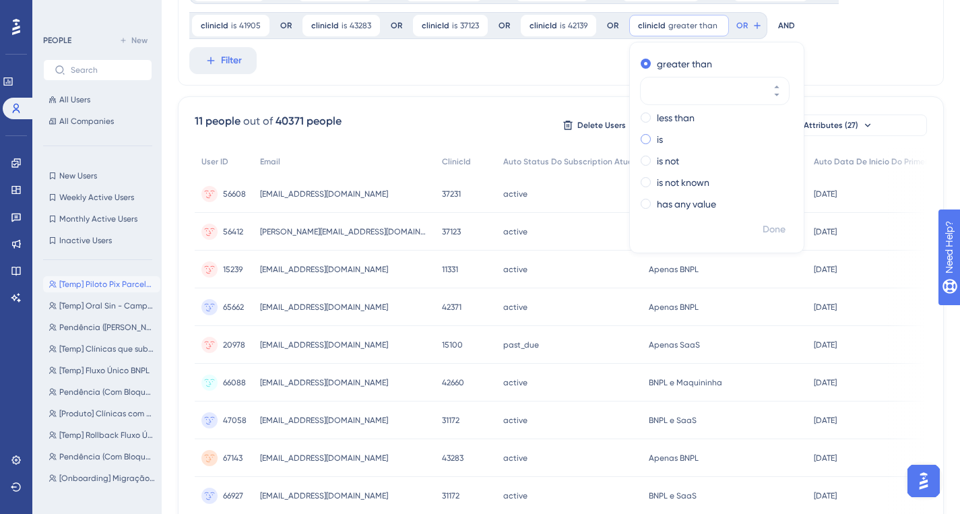
click at [657, 143] on label "is" at bounding box center [660, 139] width 6 height 16
paste input "12166"
type input "12166"
click at [712, 27] on span "OR" at bounding box center [715, 25] width 11 height 11
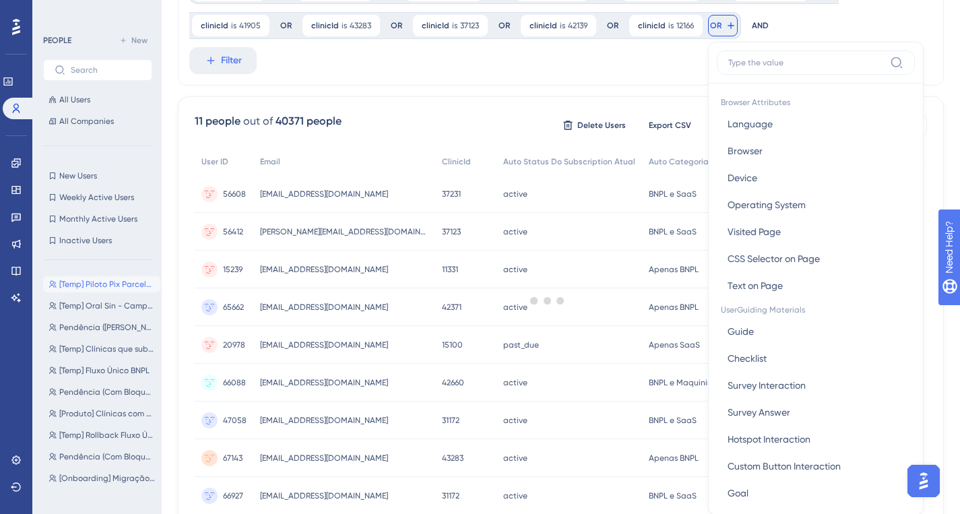
scroll to position [137, 0]
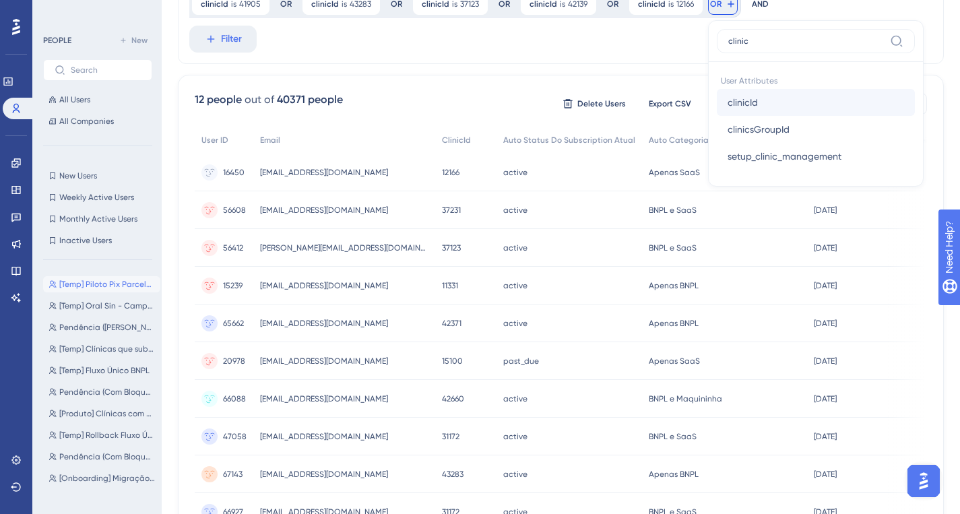
type input "clinic"
click at [759, 101] on button "clinicId clinicId" at bounding box center [816, 102] width 198 height 27
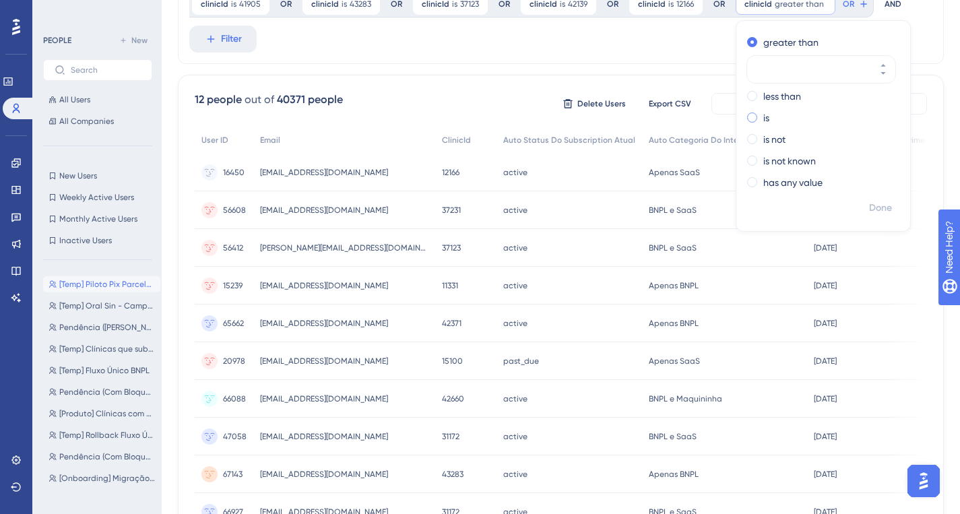
click at [763, 114] on label "is" at bounding box center [766, 118] width 6 height 16
paste input "20039"
type input "20039"
click at [826, 8] on span "OR" at bounding box center [827, 4] width 11 height 11
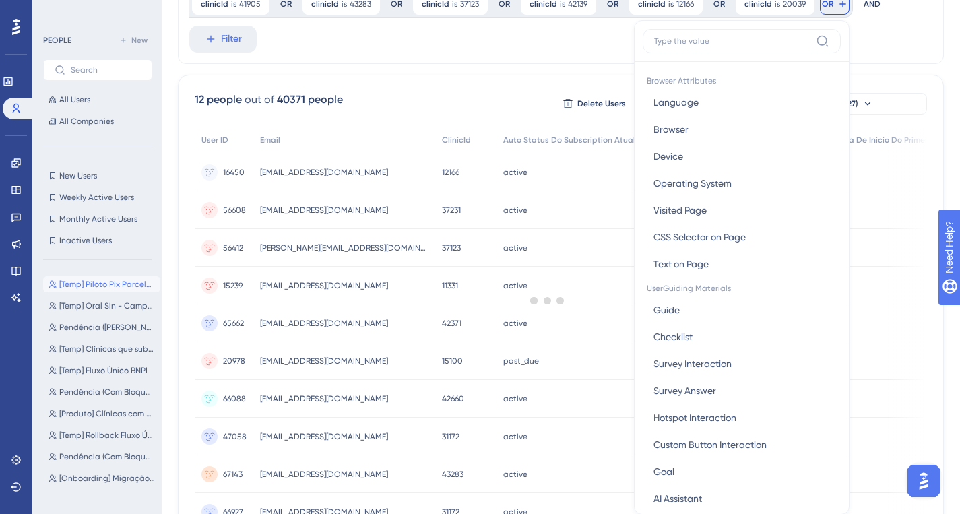
scroll to position [98, 0]
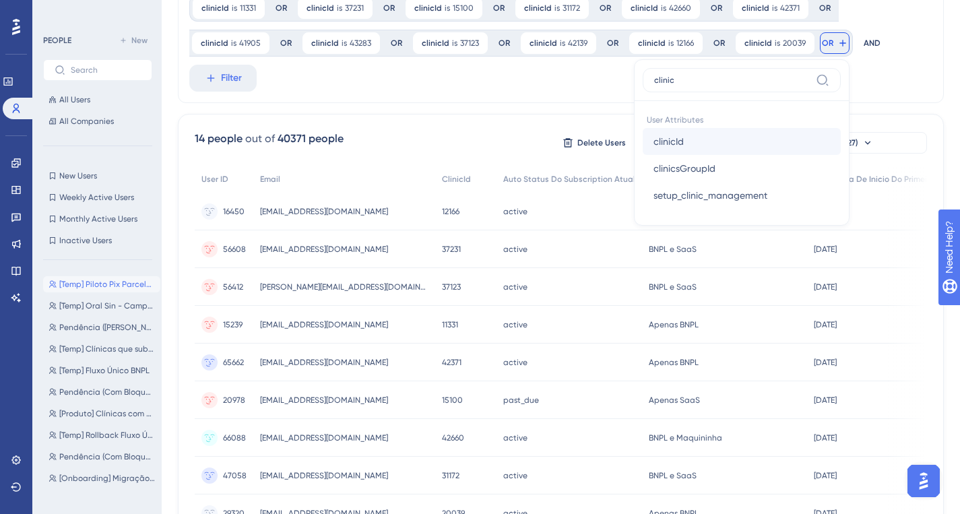
type input "clinic"
click at [703, 141] on button "clinicId clinicId" at bounding box center [742, 141] width 198 height 27
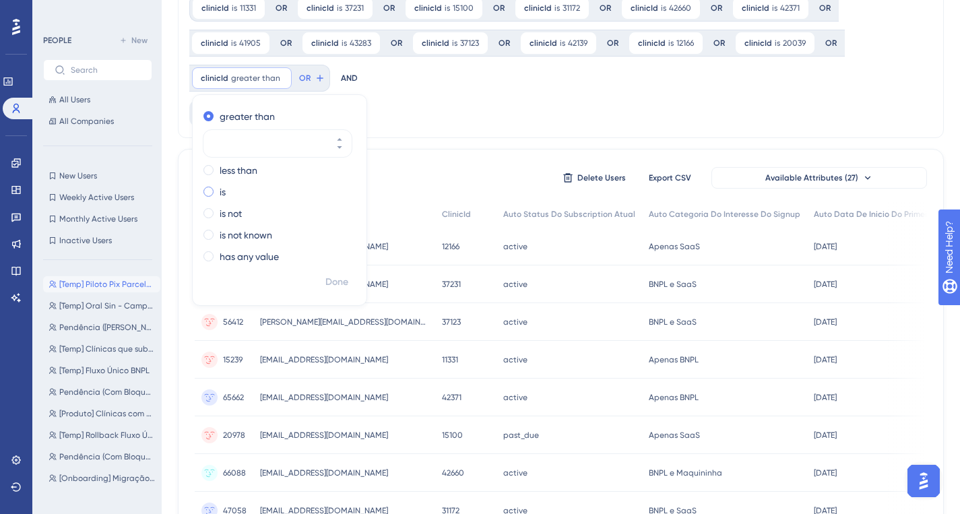
click at [204, 188] on span at bounding box center [208, 192] width 10 height 10
click at [218, 189] on input "radio" at bounding box center [218, 189] width 0 height 0
paste input "33029"
type input "33029"
click at [284, 78] on span "OR" at bounding box center [282, 78] width 11 height 11
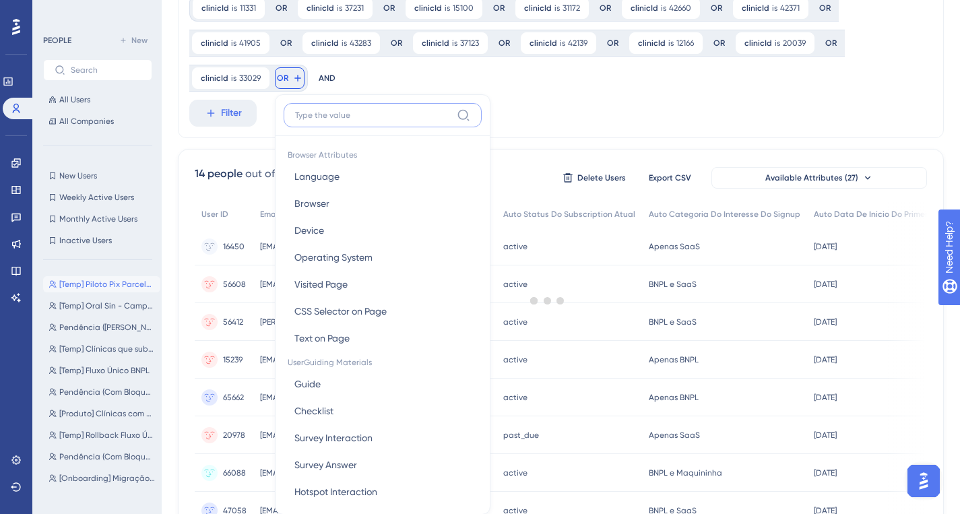
scroll to position [145, 0]
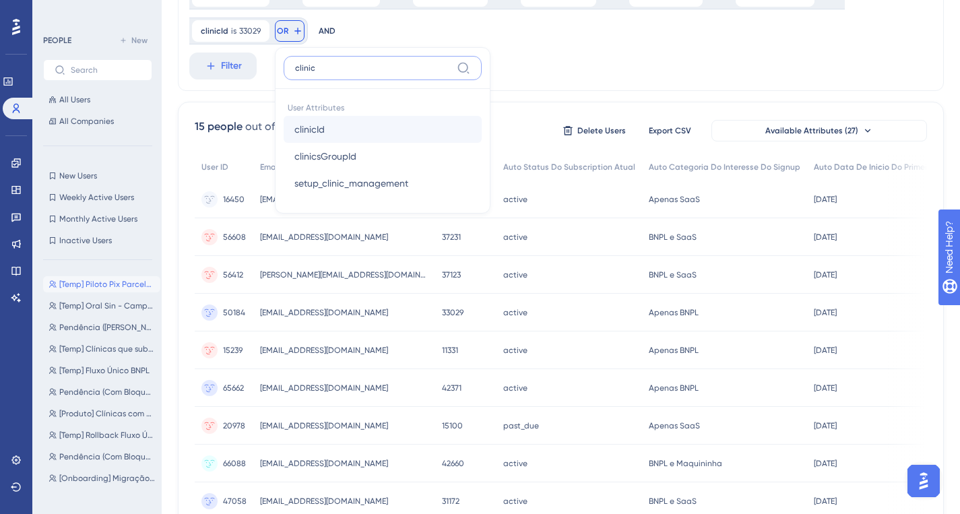
type input "clinic"
click at [325, 133] on button "clinicId clinicId" at bounding box center [383, 129] width 198 height 27
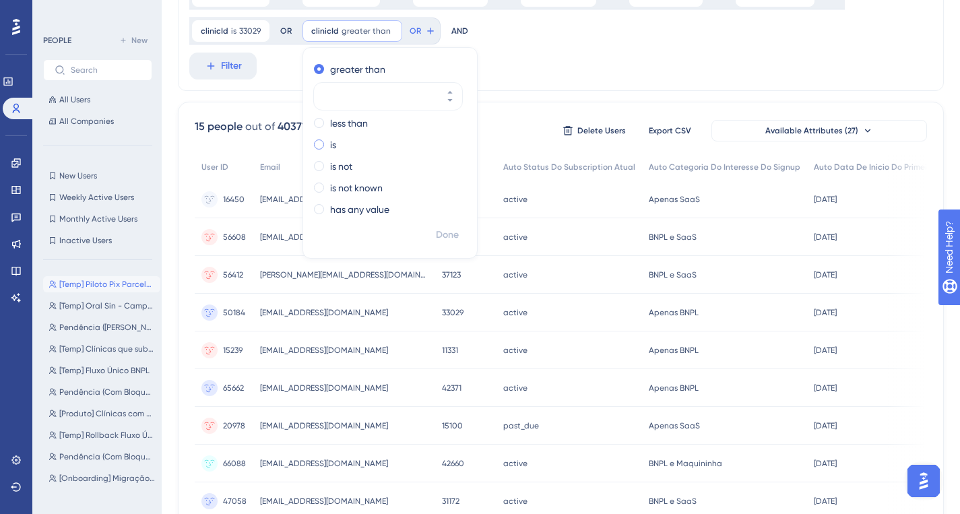
click at [321, 148] on span at bounding box center [319, 144] width 10 height 10
click at [328, 141] on input "radio" at bounding box center [328, 141] width 0 height 0
paste input "41777"
type input "41777"
click at [397, 26] on button "OR" at bounding box center [398, 31] width 30 height 22
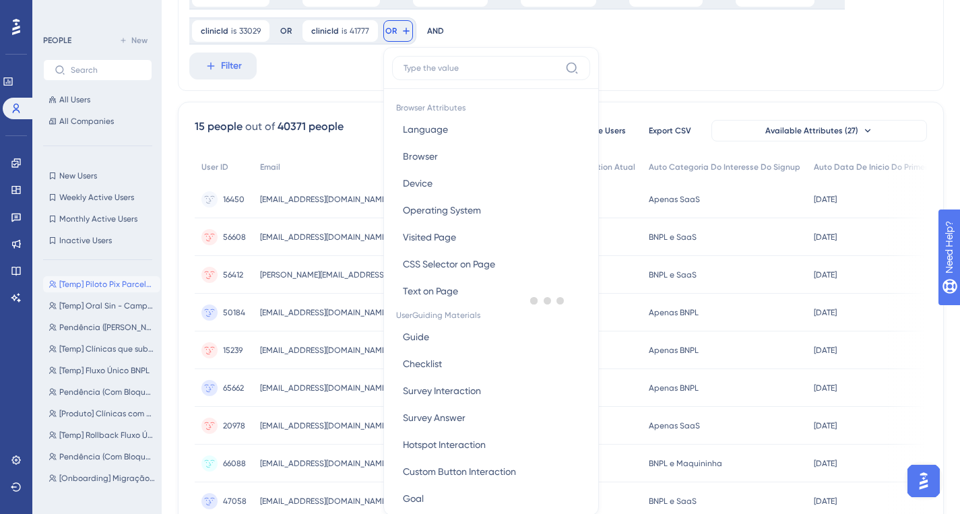
scroll to position [169, 0]
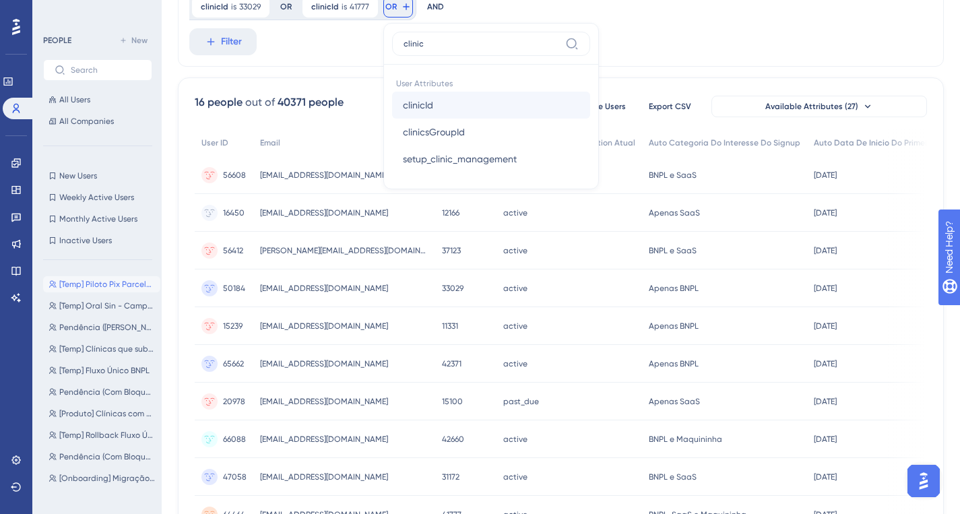
type input "clinic"
click at [420, 104] on span "clinicId" at bounding box center [418, 105] width 30 height 16
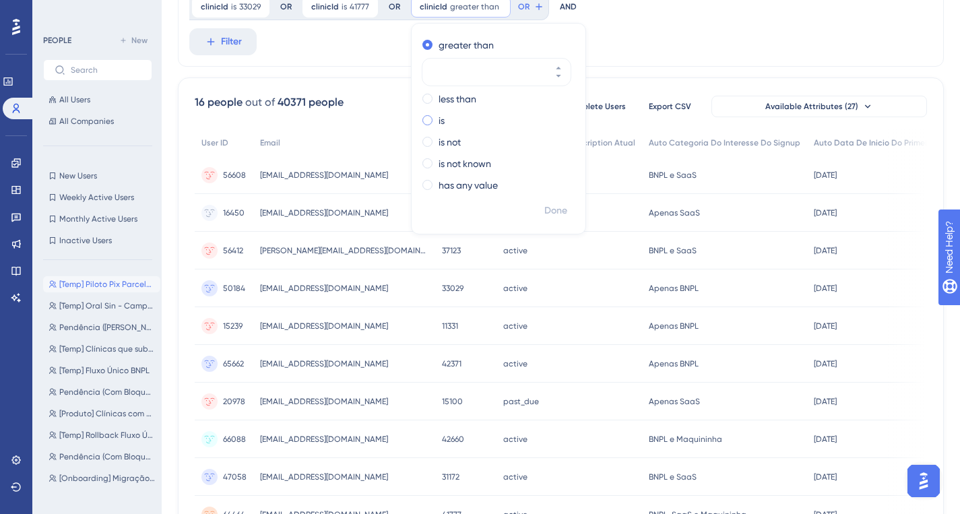
click at [430, 123] on div "is" at bounding box center [495, 121] width 147 height 16
type input "39055"
click at [498, 3] on span "OR" at bounding box center [502, 6] width 11 height 11
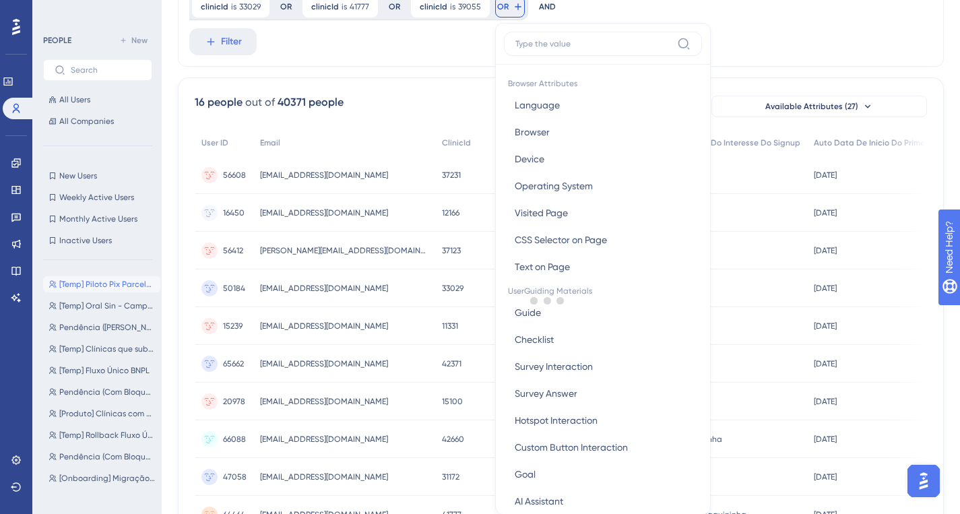
scroll to position [177, 0]
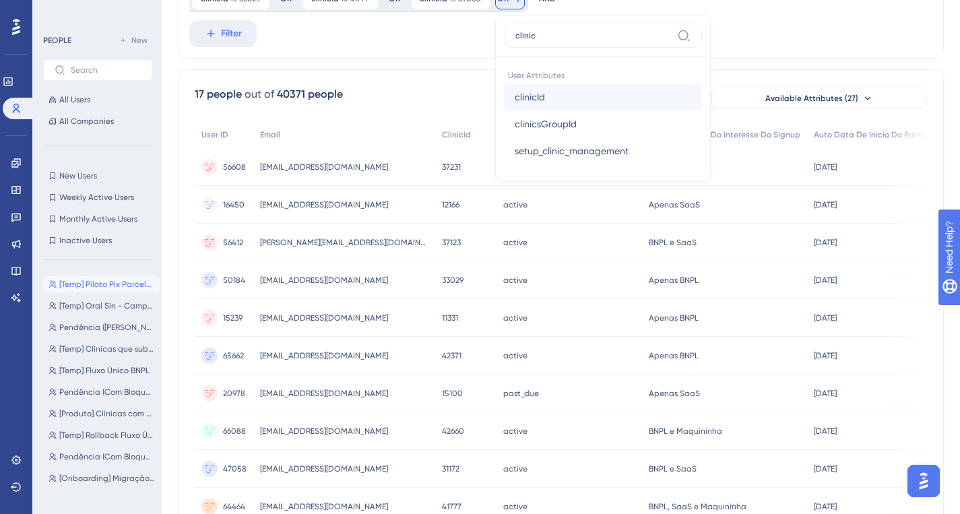
type input "clinic"
click at [540, 101] on span "clinicId" at bounding box center [530, 97] width 30 height 16
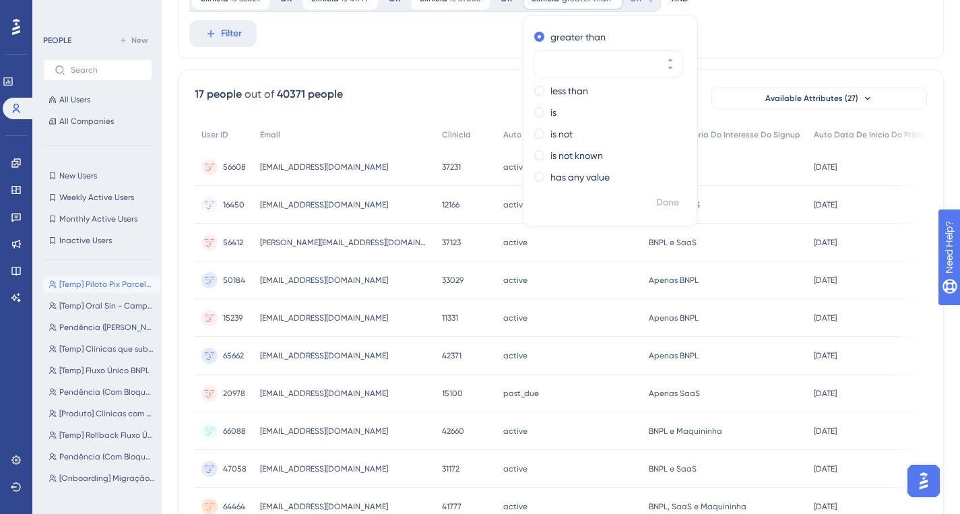
click at [544, 123] on div "greater than less than is is not is not known has any value" at bounding box center [611, 108] width 174 height 164
click at [551, 112] on label "is" at bounding box center [554, 112] width 6 height 16
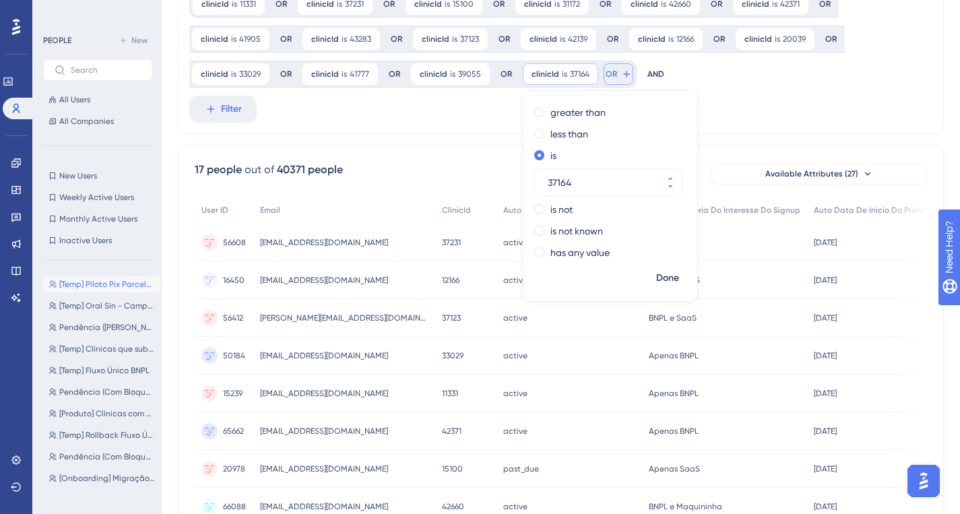
type input "37164"
drag, startPoint x: 602, startPoint y: 80, endPoint x: 613, endPoint y: 89, distance: 14.4
click at [604, 80] on button "OR" at bounding box center [619, 74] width 30 height 22
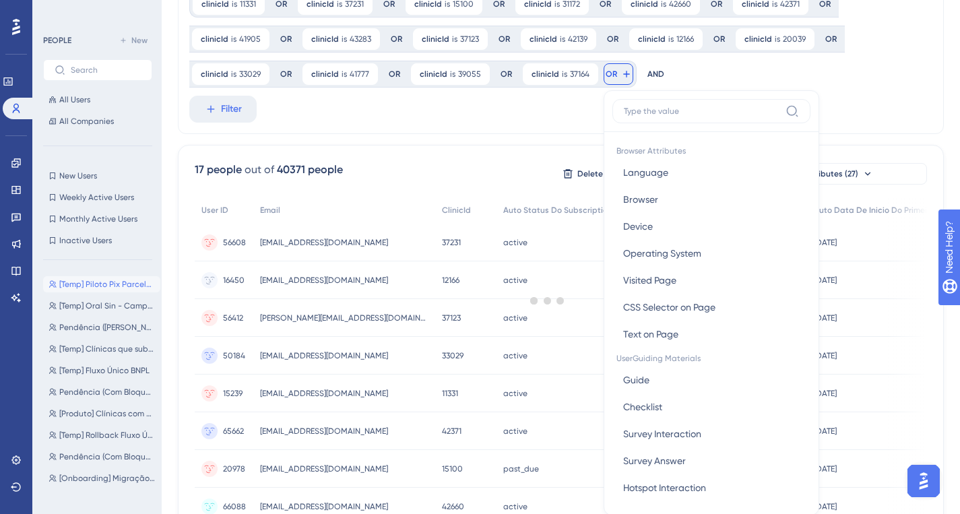
scroll to position [148, 0]
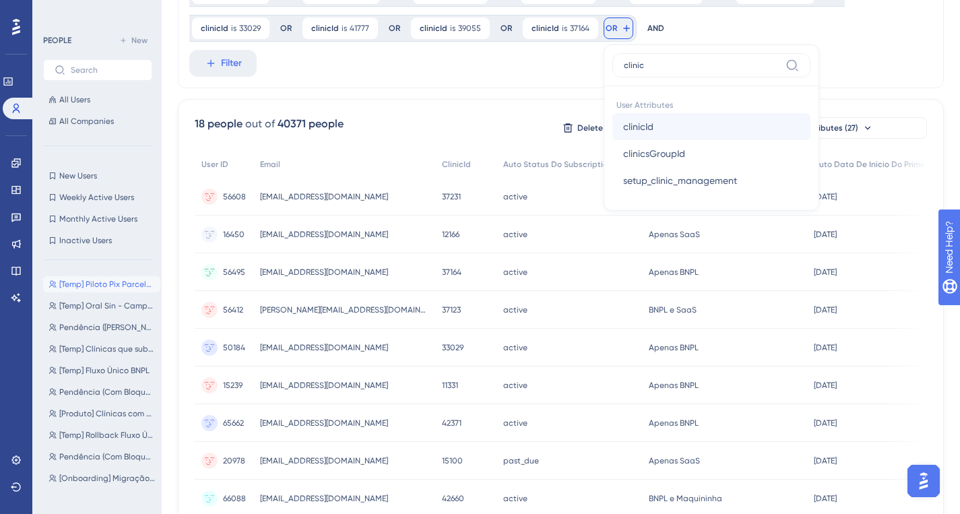
type input "clinic"
click at [629, 118] on button "clinicId clinicId" at bounding box center [711, 126] width 198 height 27
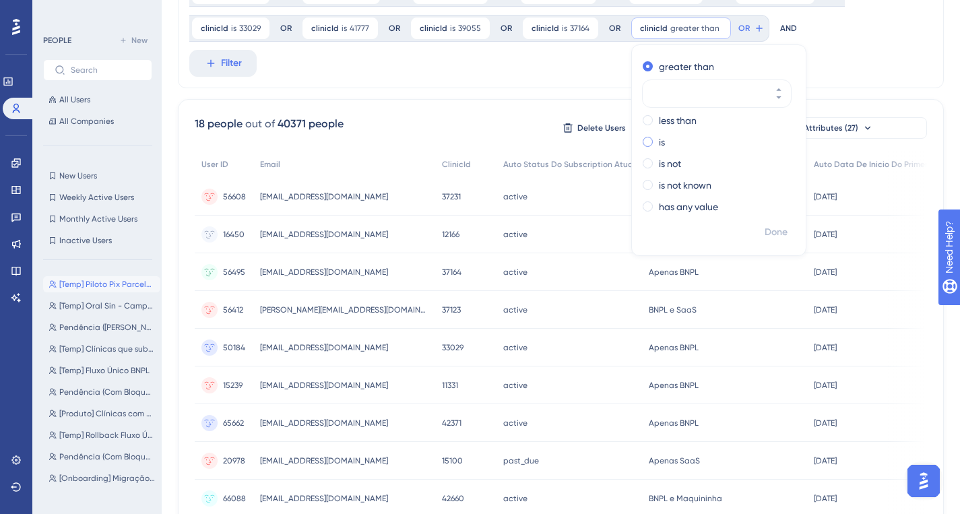
click at [643, 144] on span at bounding box center [648, 142] width 10 height 10
click at [657, 139] on input "radio" at bounding box center [657, 139] width 0 height 0
paste input "42291"
type input "42291"
click at [712, 18] on button "OR" at bounding box center [727, 29] width 30 height 22
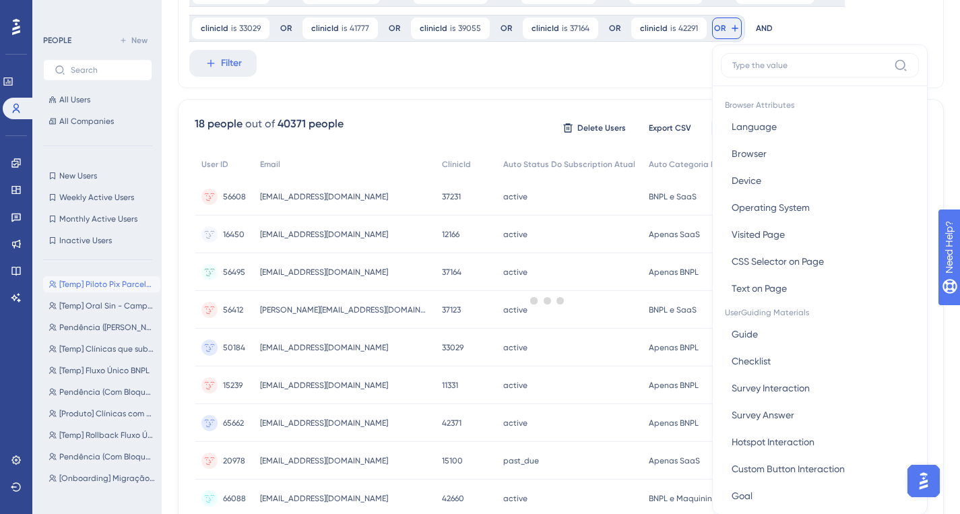
scroll to position [170, 0]
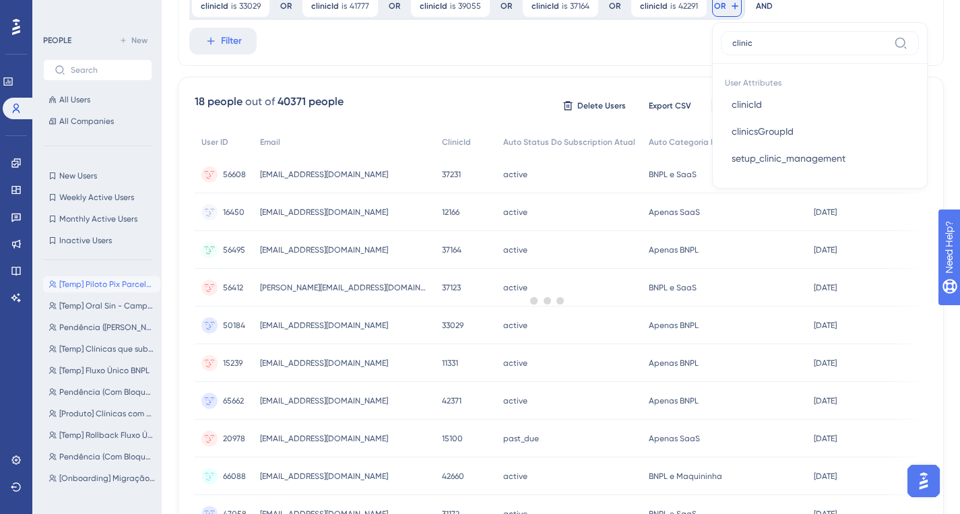
type input "clinic"
click at [757, 98] on div at bounding box center [547, 300] width 825 height 417
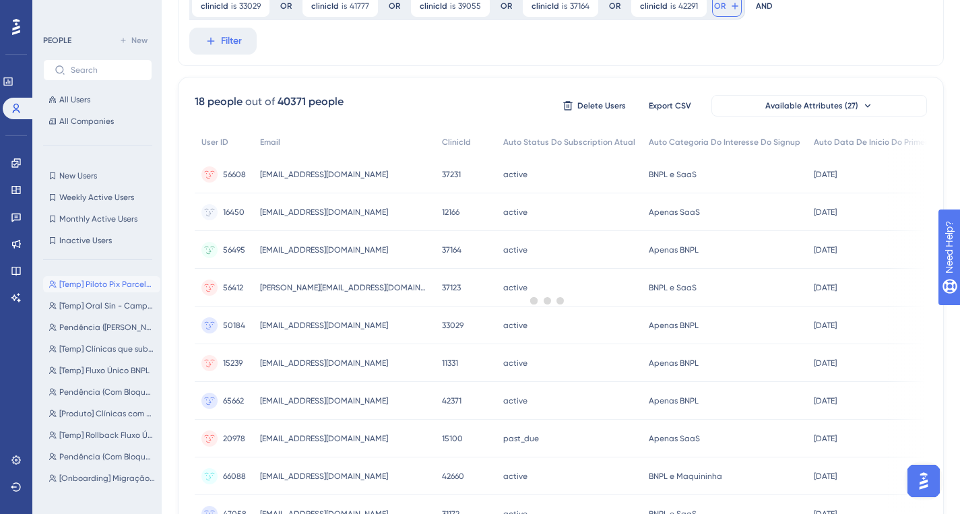
click at [715, 13] on button "OR" at bounding box center [727, 6] width 30 height 22
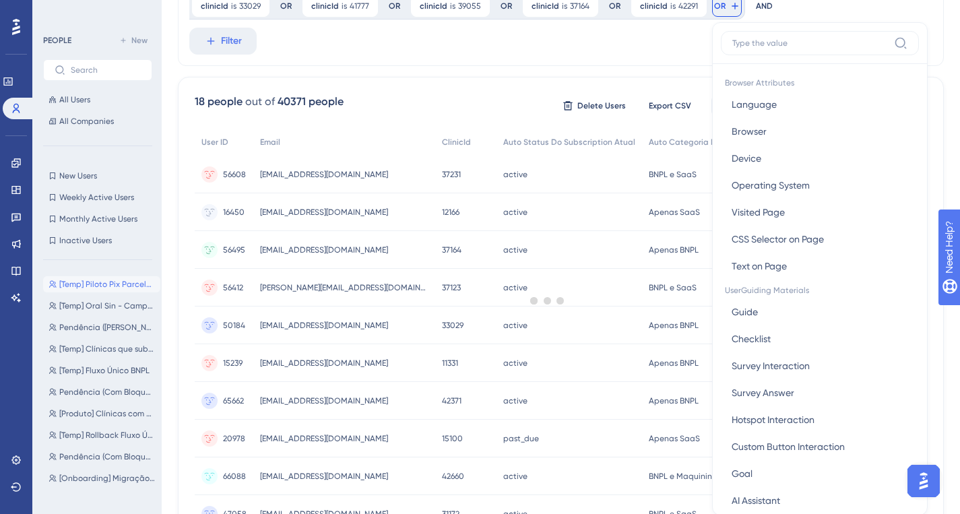
scroll to position [181, 0]
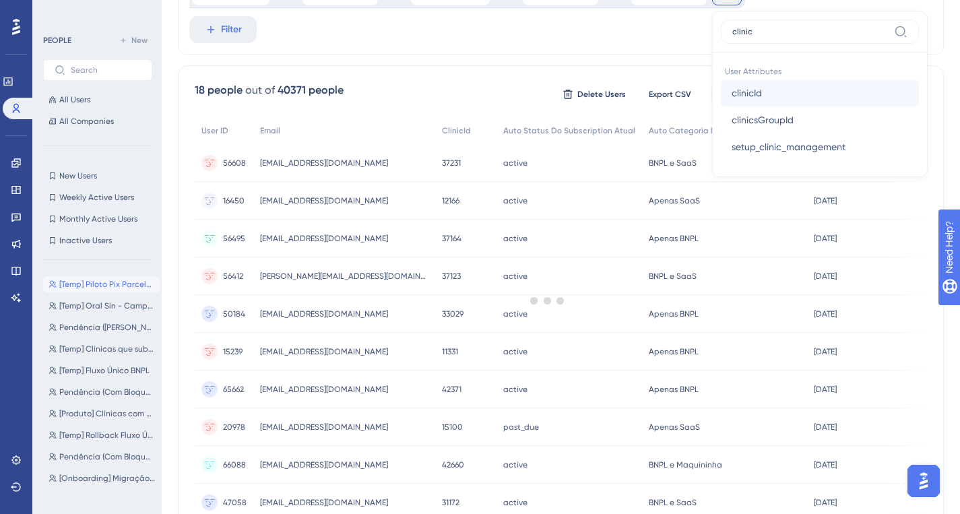
type input "clinic"
click at [742, 89] on span "clinicId" at bounding box center [747, 93] width 30 height 16
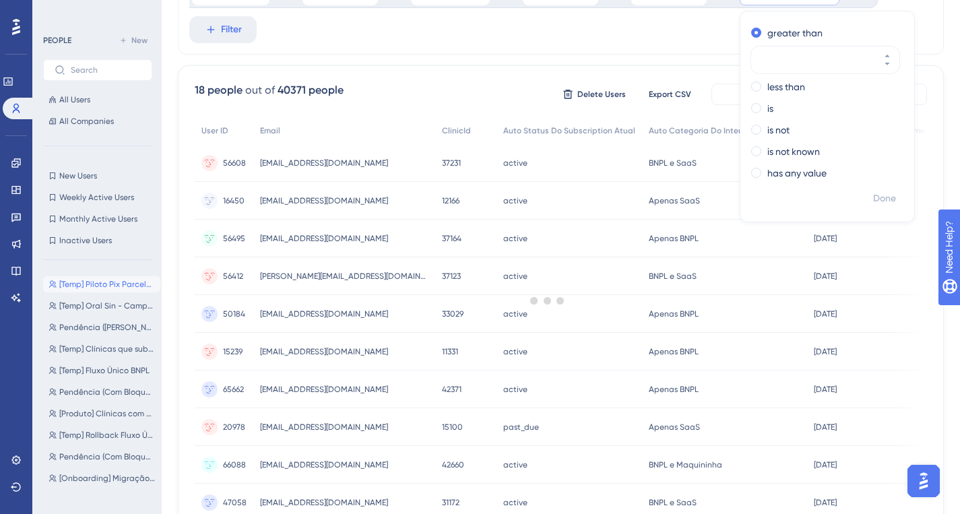
click at [757, 111] on div at bounding box center [547, 300] width 825 height 417
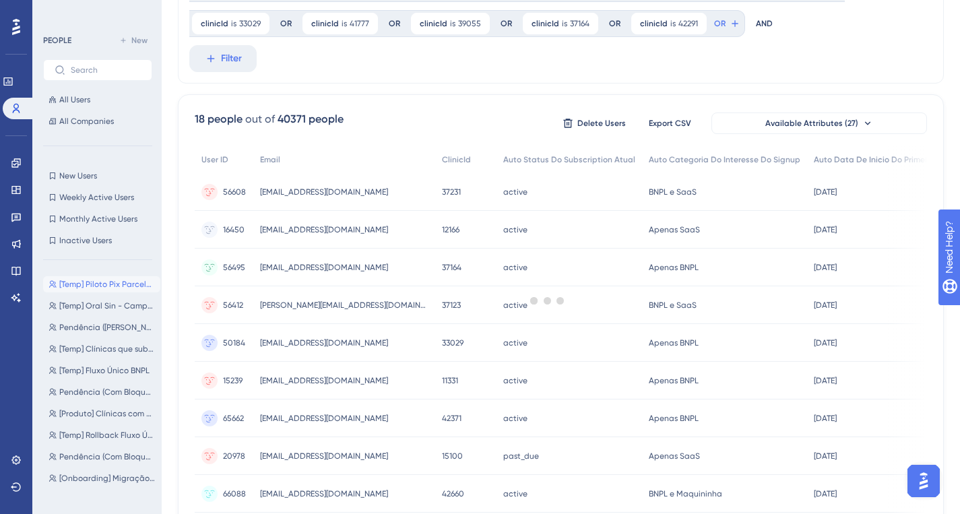
scroll to position [80, 0]
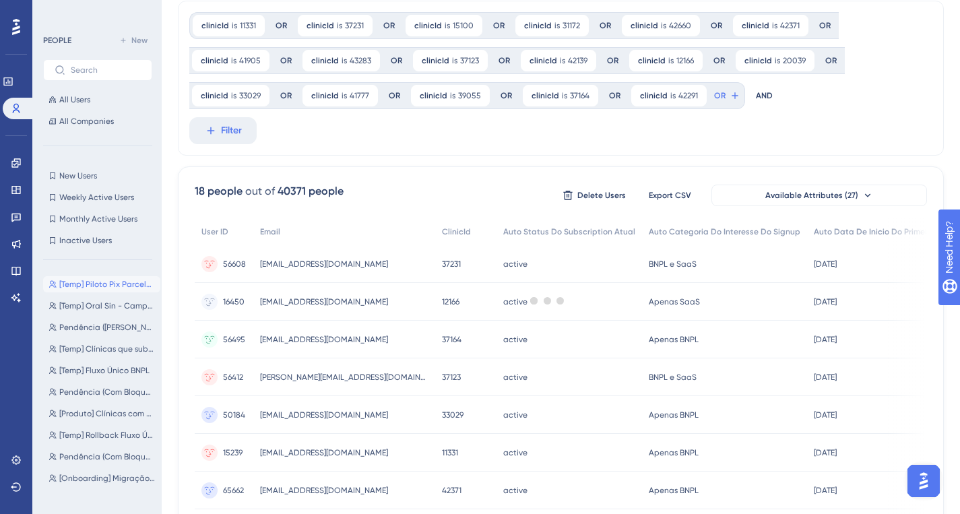
click at [719, 95] on div at bounding box center [547, 300] width 825 height 417
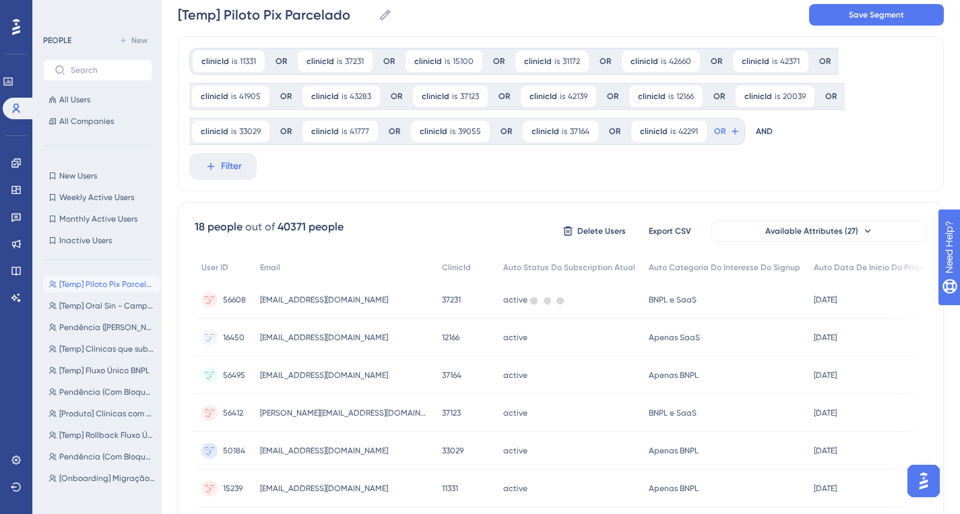
scroll to position [0, 0]
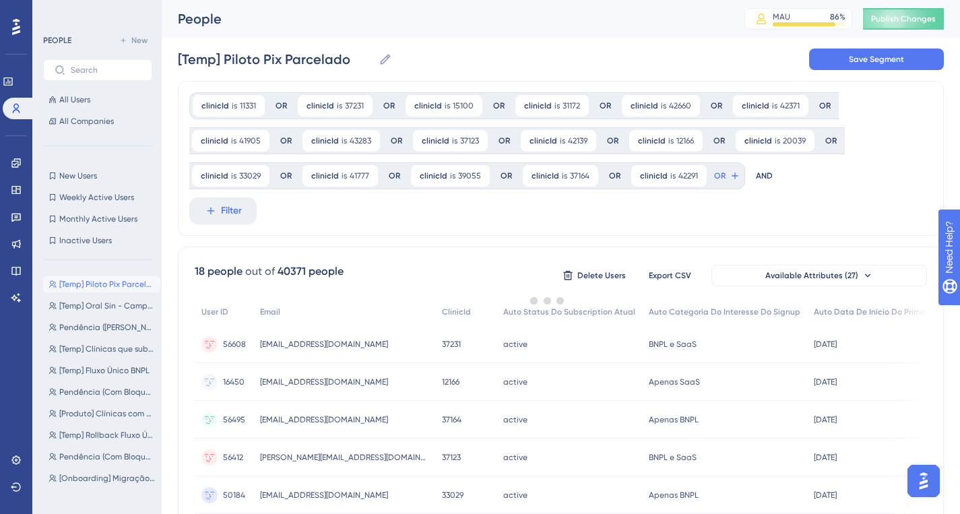
click at [725, 174] on div at bounding box center [547, 300] width 825 height 417
click at [484, 215] on div at bounding box center [547, 300] width 825 height 417
click at [722, 175] on button "OR" at bounding box center [727, 176] width 30 height 22
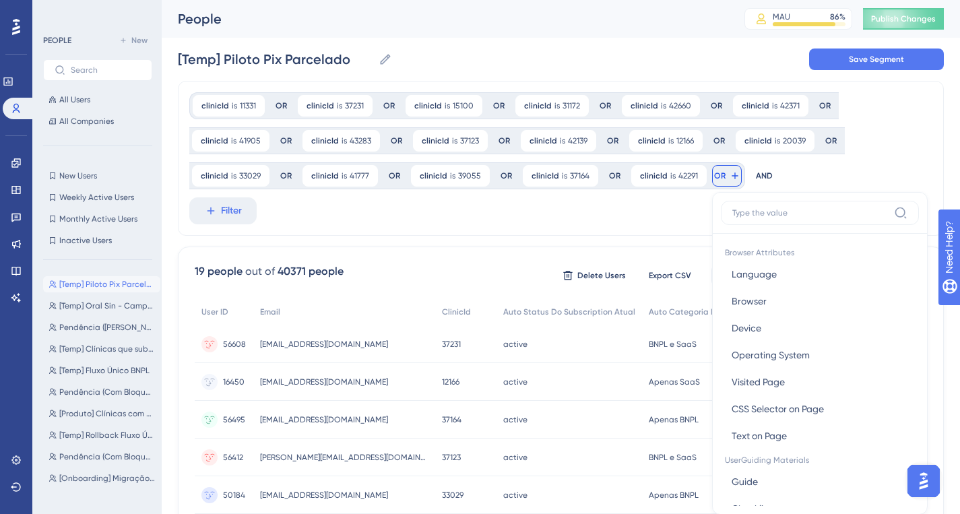
scroll to position [96, 0]
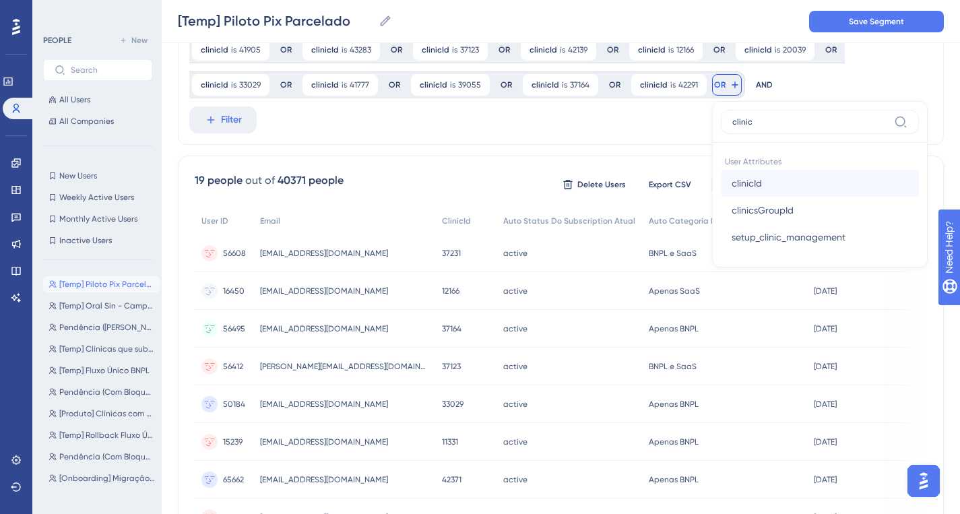
type input "clinic"
click at [745, 185] on span "clinicId" at bounding box center [747, 183] width 30 height 16
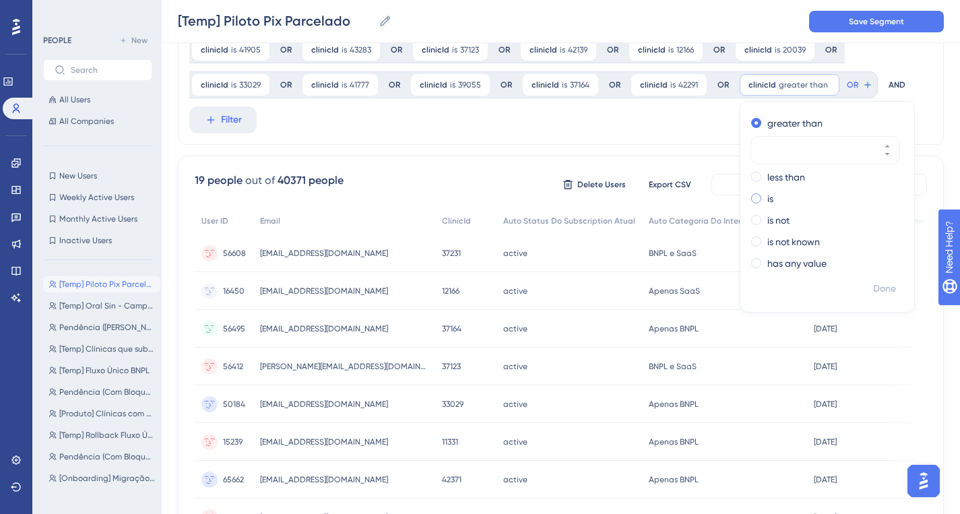
click at [752, 197] on span at bounding box center [756, 198] width 10 height 10
click at [765, 195] on input "radio" at bounding box center [765, 195] width 0 height 0
paste input "40970"
type input "40970"
click at [831, 75] on button "OR" at bounding box center [840, 85] width 30 height 22
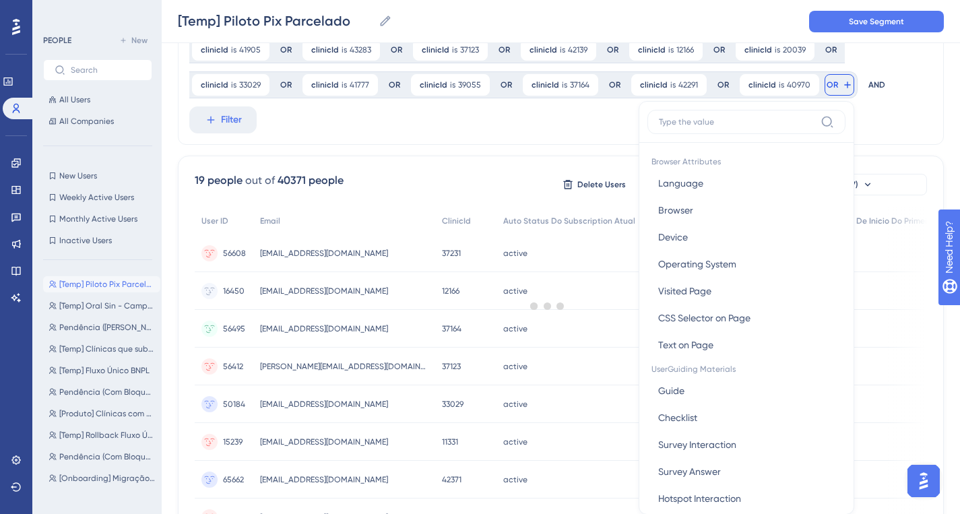
scroll to position [147, 0]
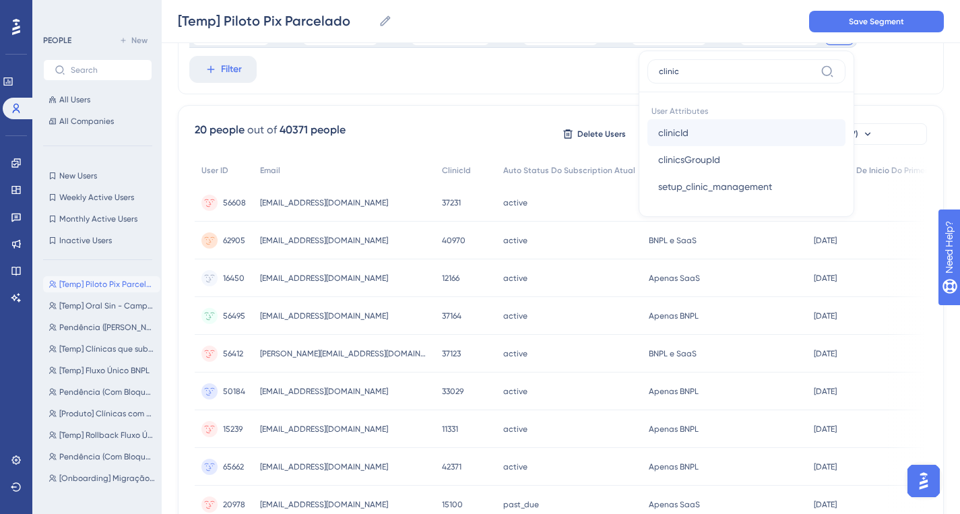
type input "clinic"
click at [721, 126] on button "clinicId clinicId" at bounding box center [747, 132] width 198 height 27
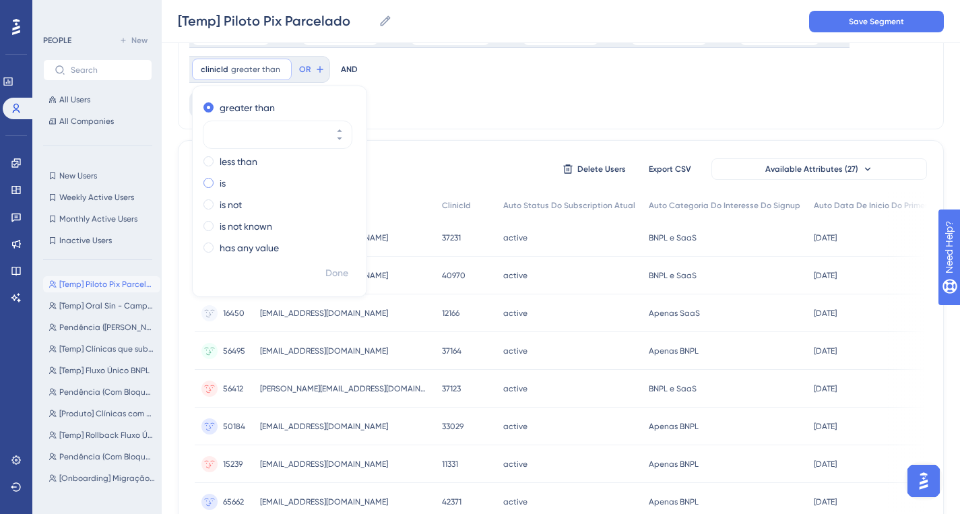
click at [214, 183] on div "is" at bounding box center [276, 183] width 147 height 16
type input "40081"
click at [282, 68] on span "OR" at bounding box center [283, 69] width 11 height 11
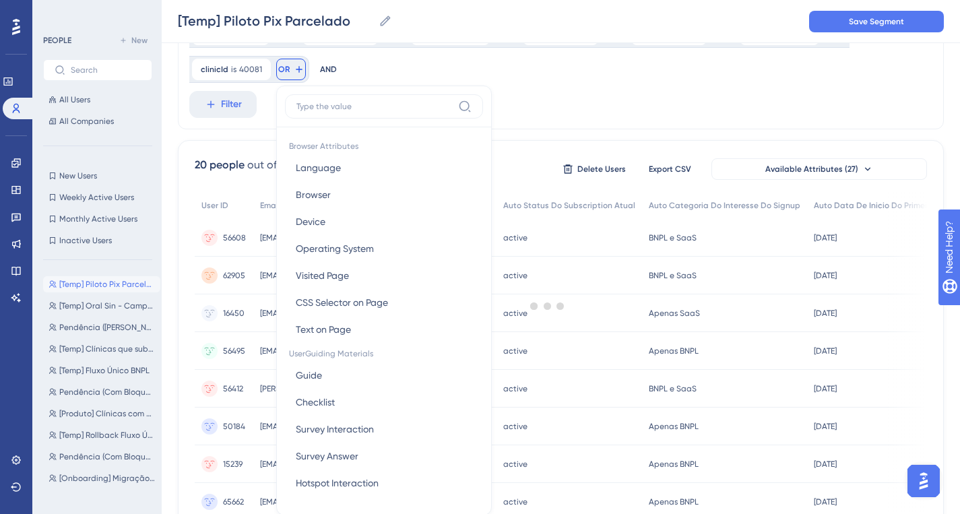
scroll to position [190, 0]
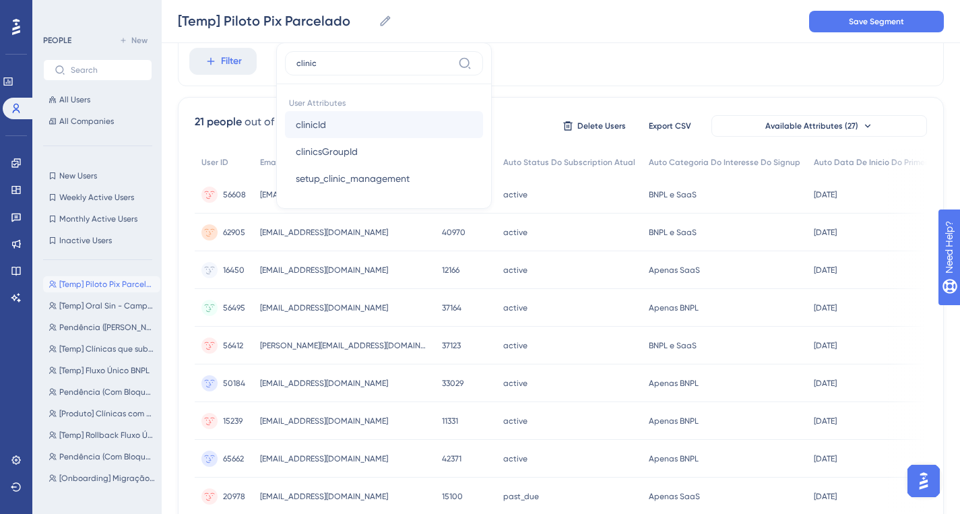
type input "clinic"
click at [306, 122] on span "clinicId" at bounding box center [311, 125] width 30 height 16
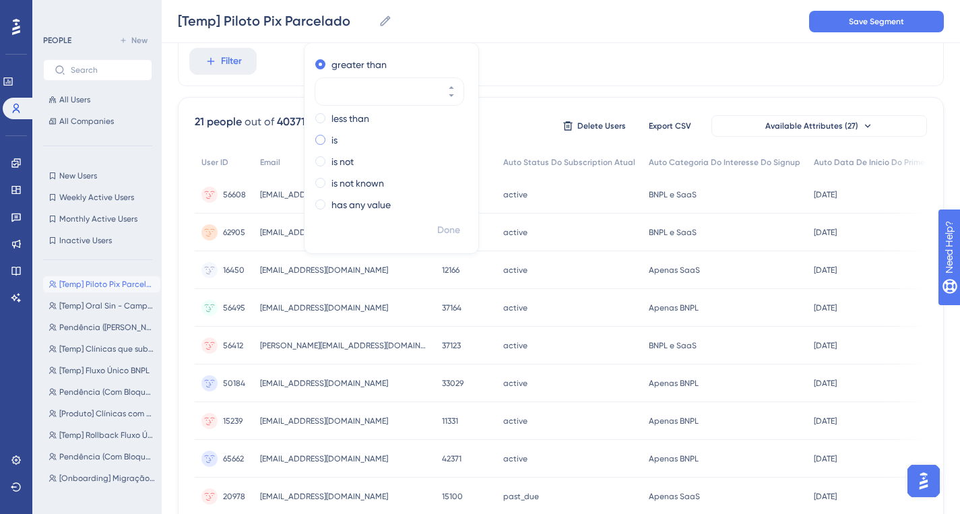
click at [320, 140] on span at bounding box center [320, 140] width 10 height 10
click at [329, 137] on input "radio" at bounding box center [329, 137] width 0 height 0
paste input "42653"
type input "42653"
click at [453, 230] on span "Done" at bounding box center [448, 230] width 23 height 16
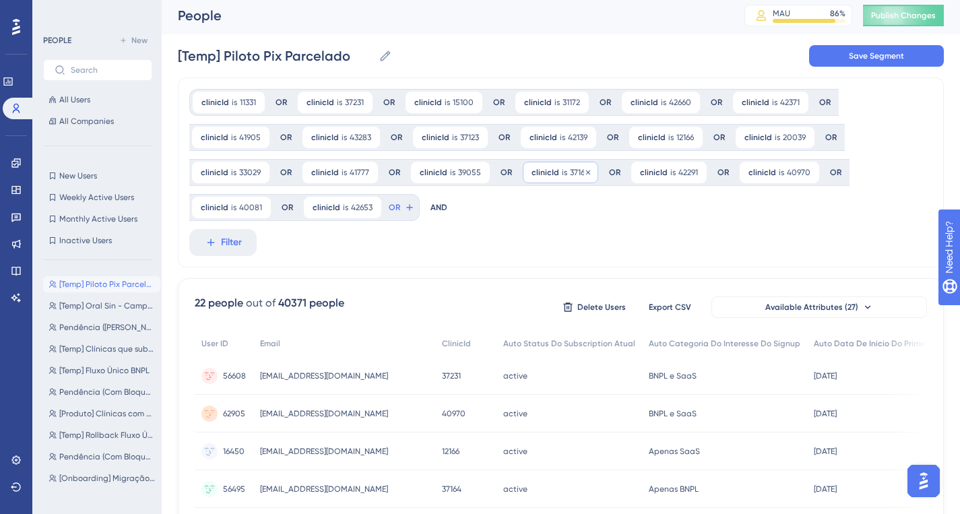
scroll to position [0, 0]
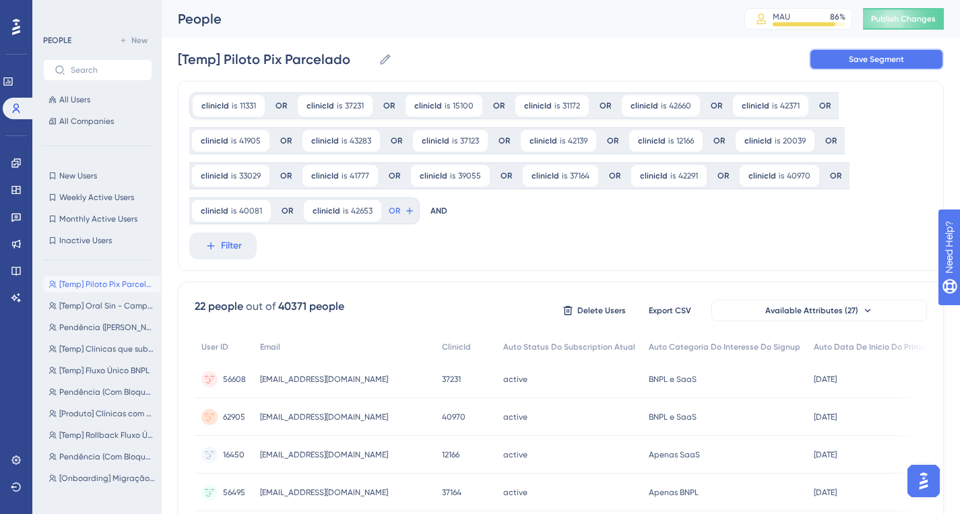
click at [869, 57] on span "Save Segment" at bounding box center [876, 59] width 55 height 11
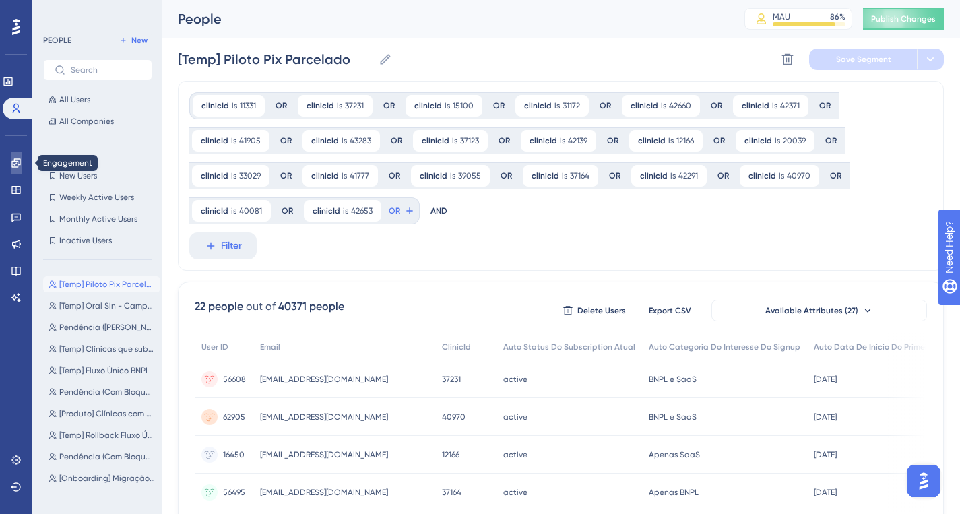
click at [11, 158] on link at bounding box center [16, 163] width 11 height 22
